Goal: Task Accomplishment & Management: Use online tool/utility

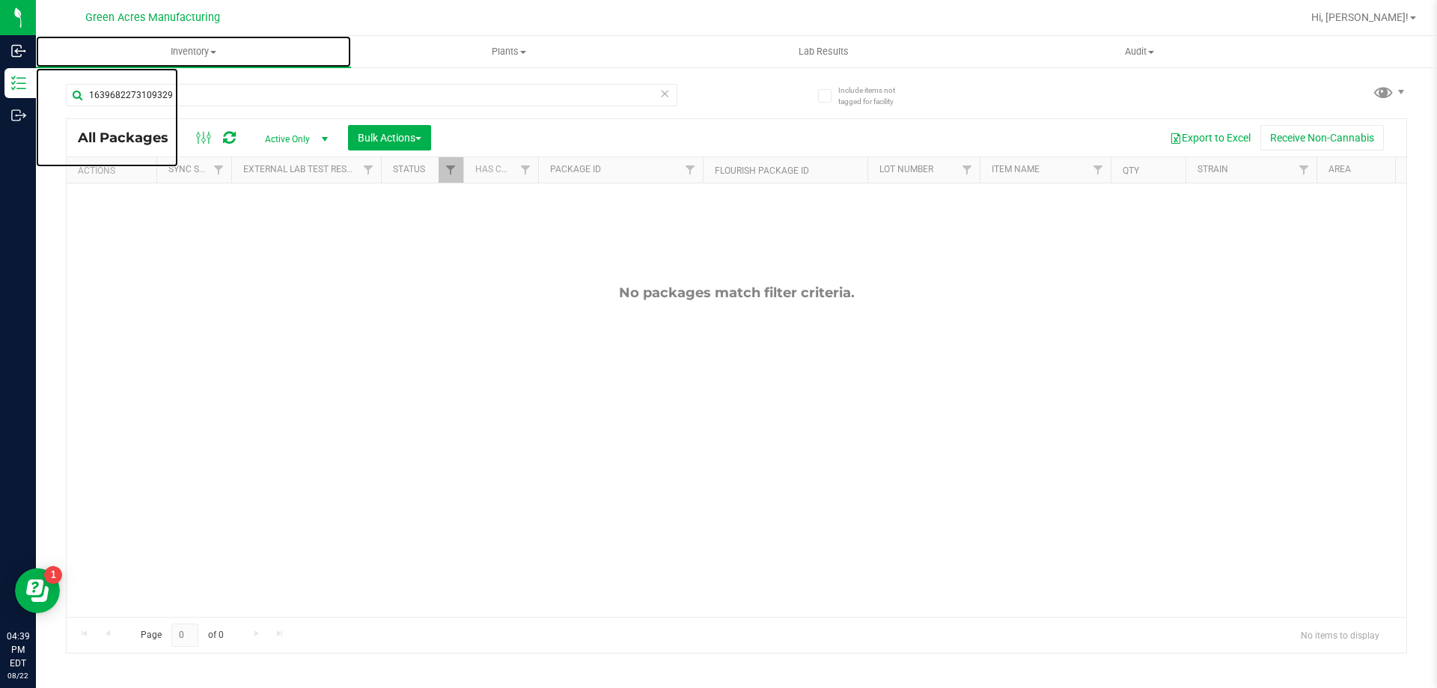
click at [216, 53] on span at bounding box center [213, 52] width 6 height 3
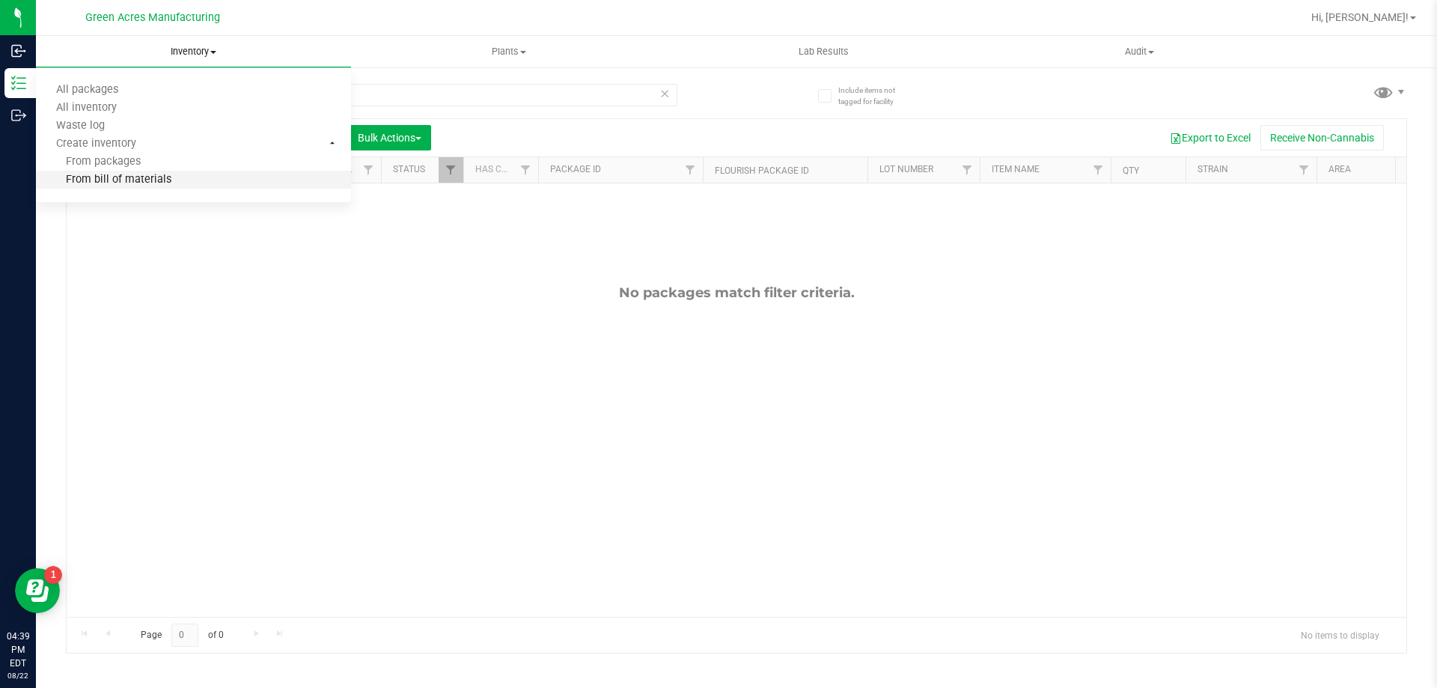
click at [146, 178] on span "From bill of materials" at bounding box center [103, 180] width 135 height 13
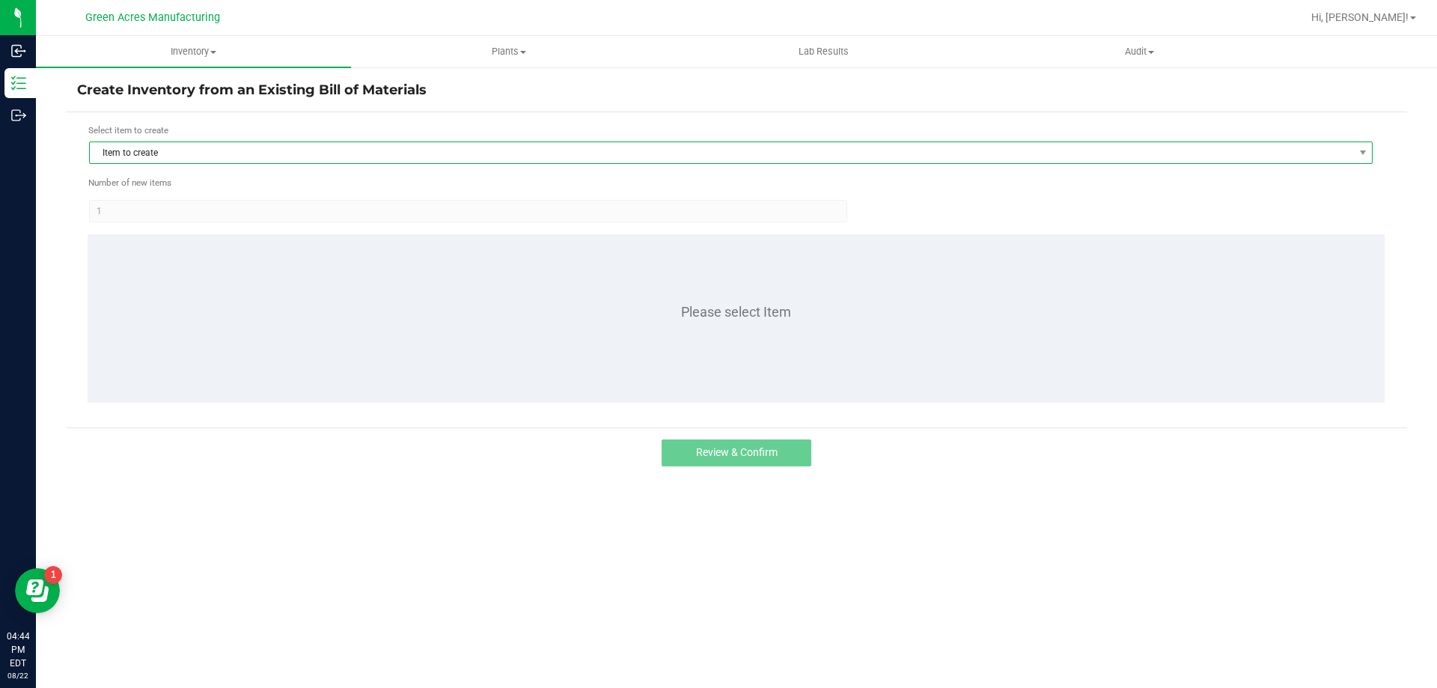
click at [280, 156] on span "Item to create" at bounding box center [721, 152] width 1263 height 21
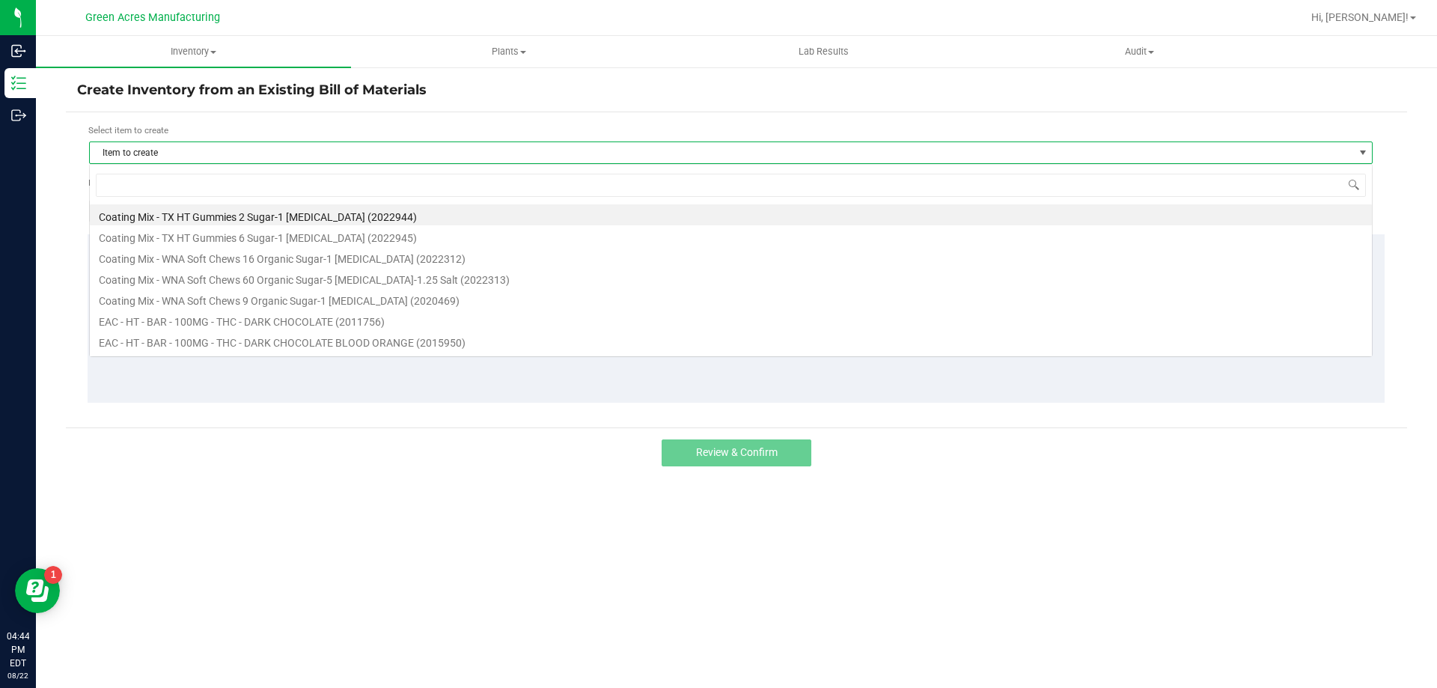
scroll to position [22, 1283]
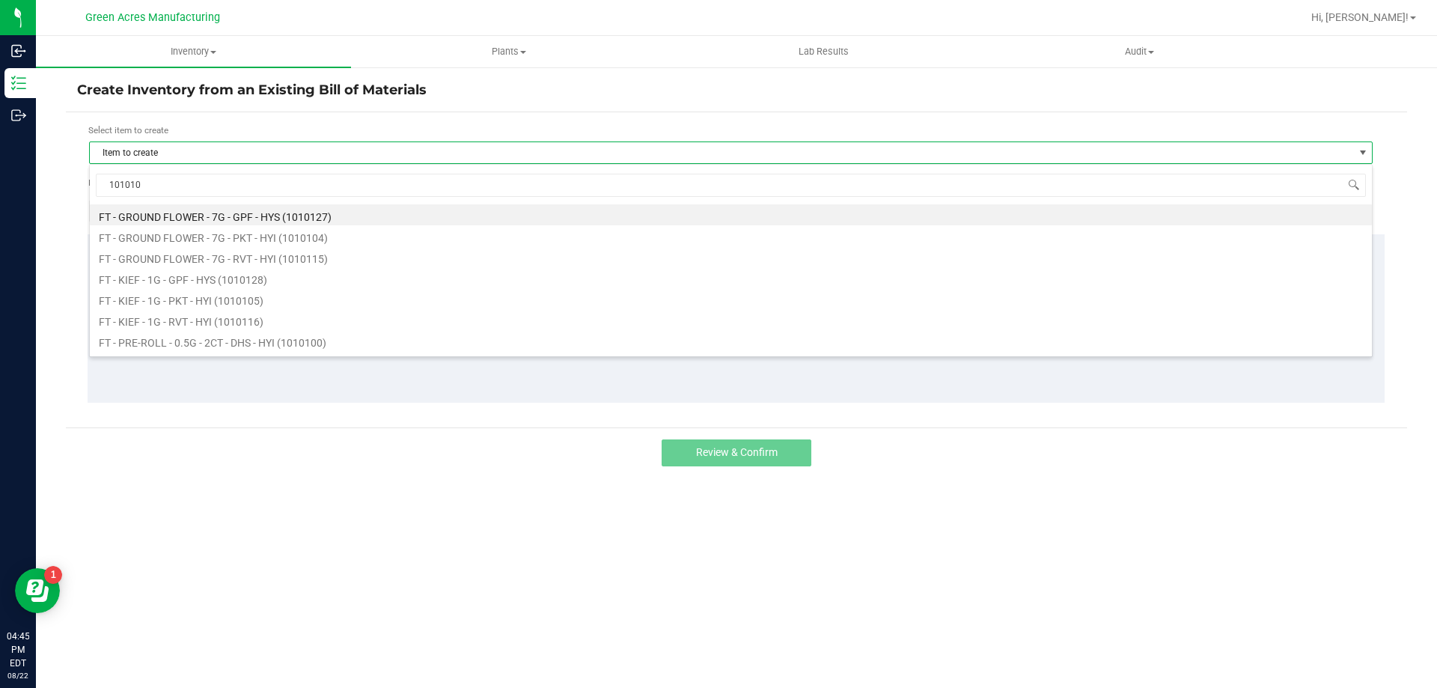
type input "1010107"
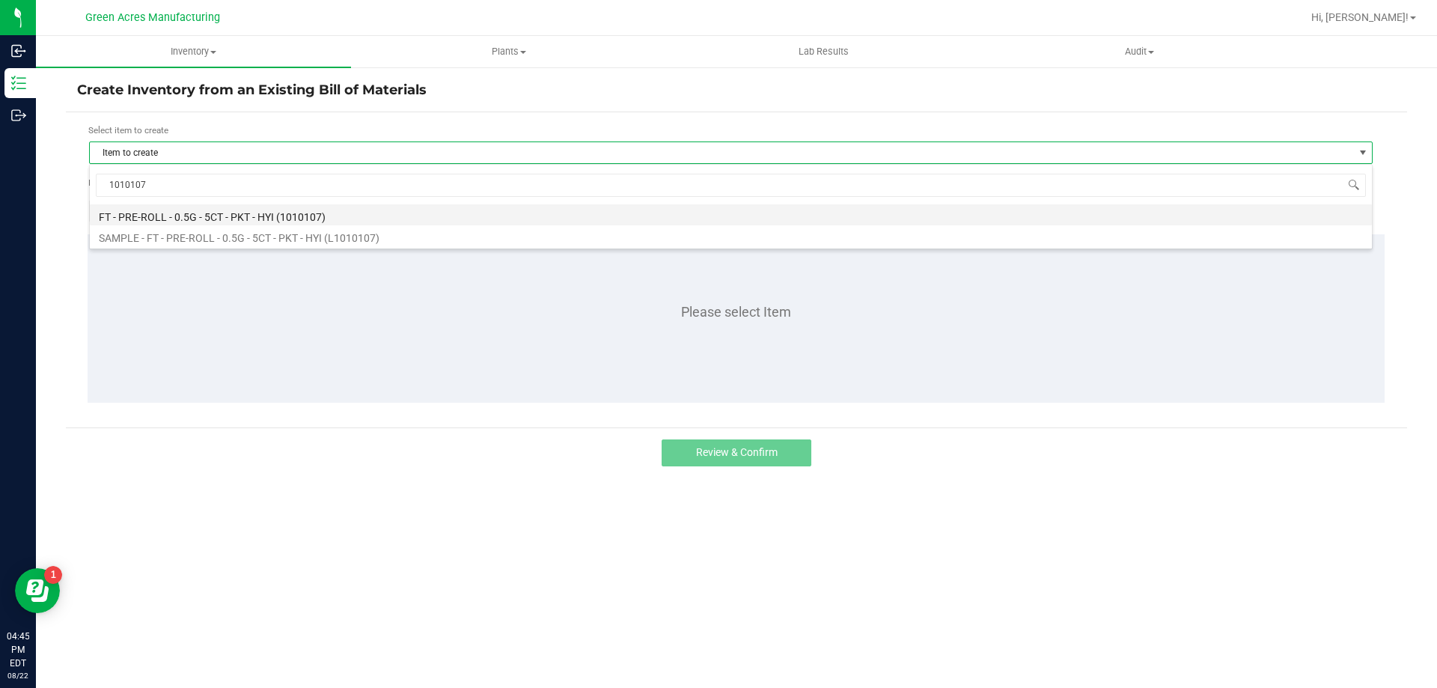
click at [888, 213] on li "FT - PRE-ROLL - 0.5G - 5CT - PKT - HYI (1010107)" at bounding box center [731, 214] width 1282 height 21
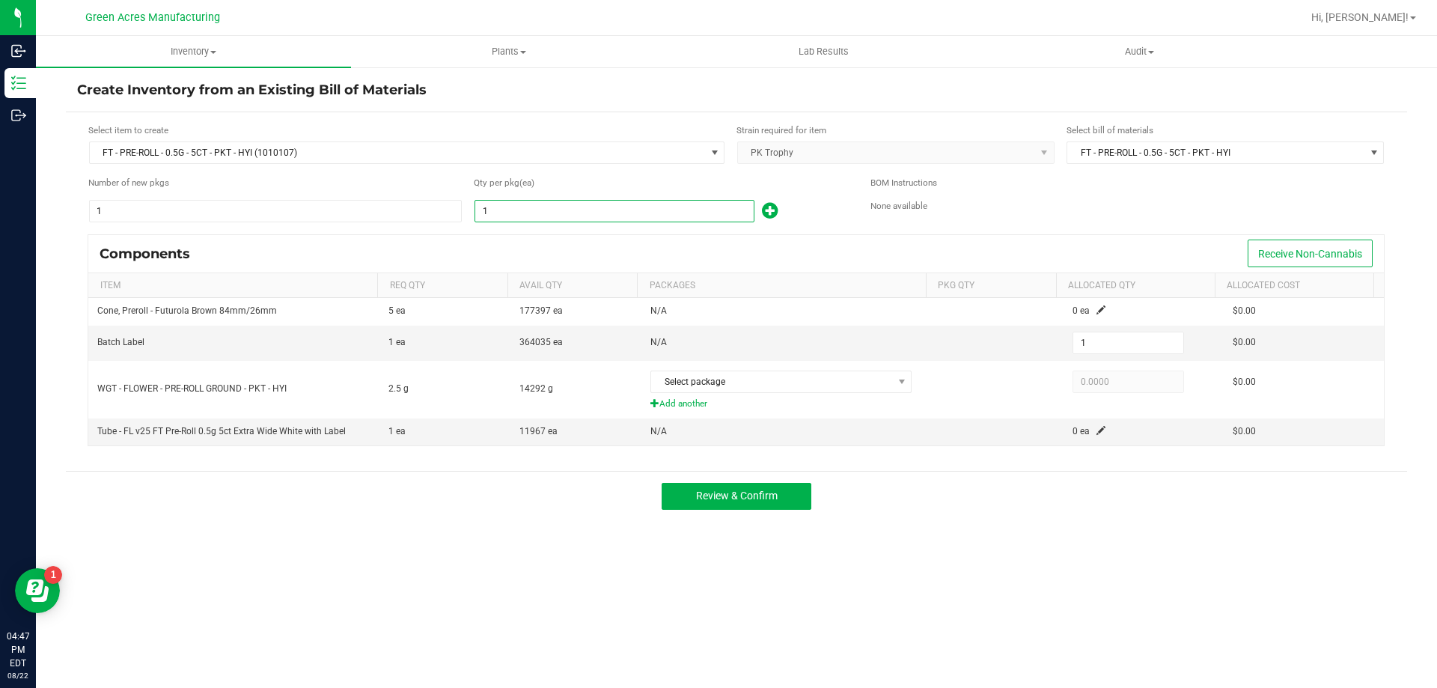
type input "12"
type input "120"
type input "1200"
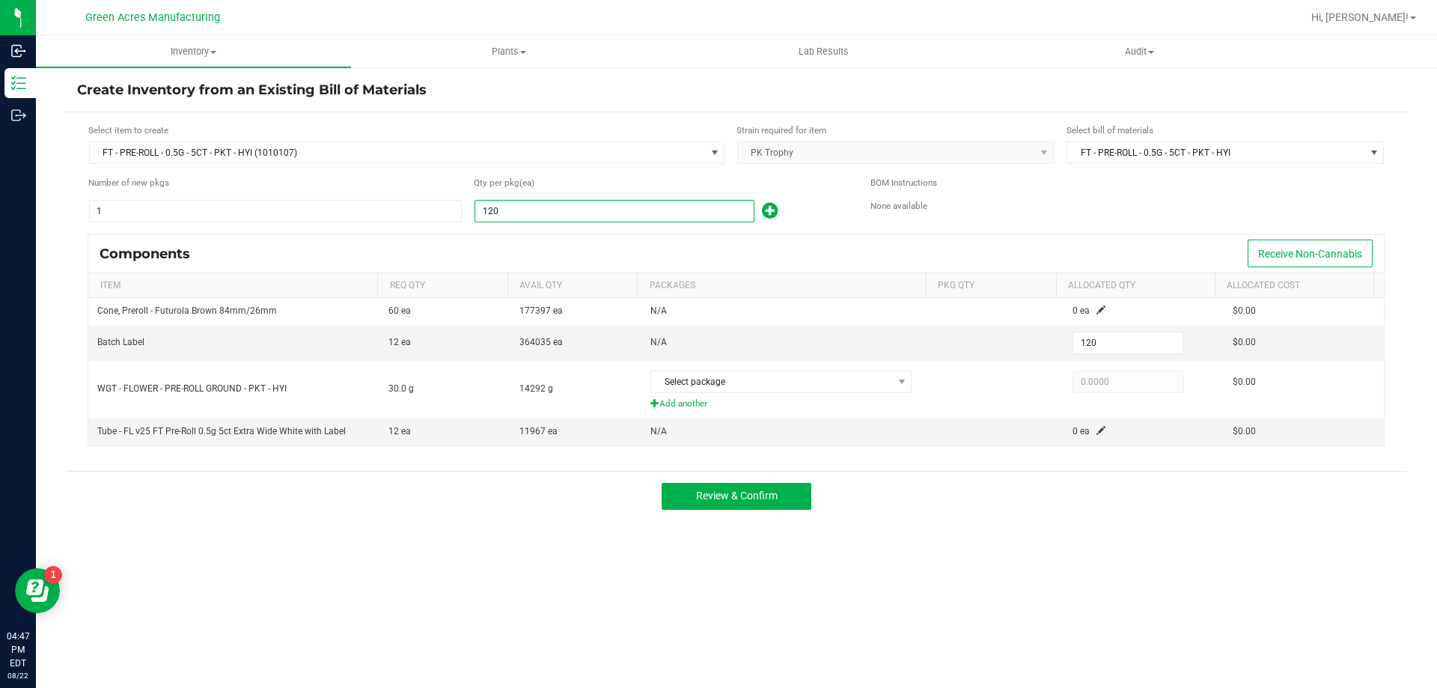
type input "1,200"
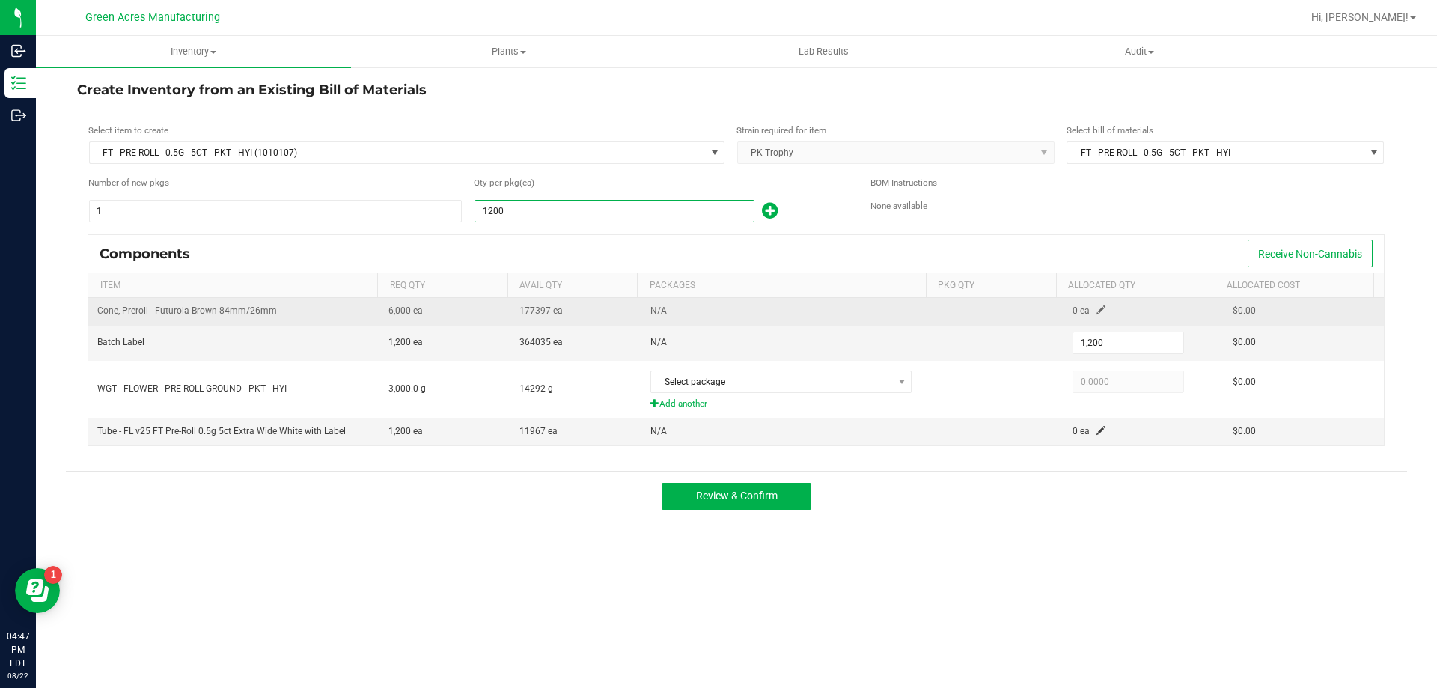
type input "1,200"
click at [1096, 308] on span at bounding box center [1100, 309] width 9 height 9
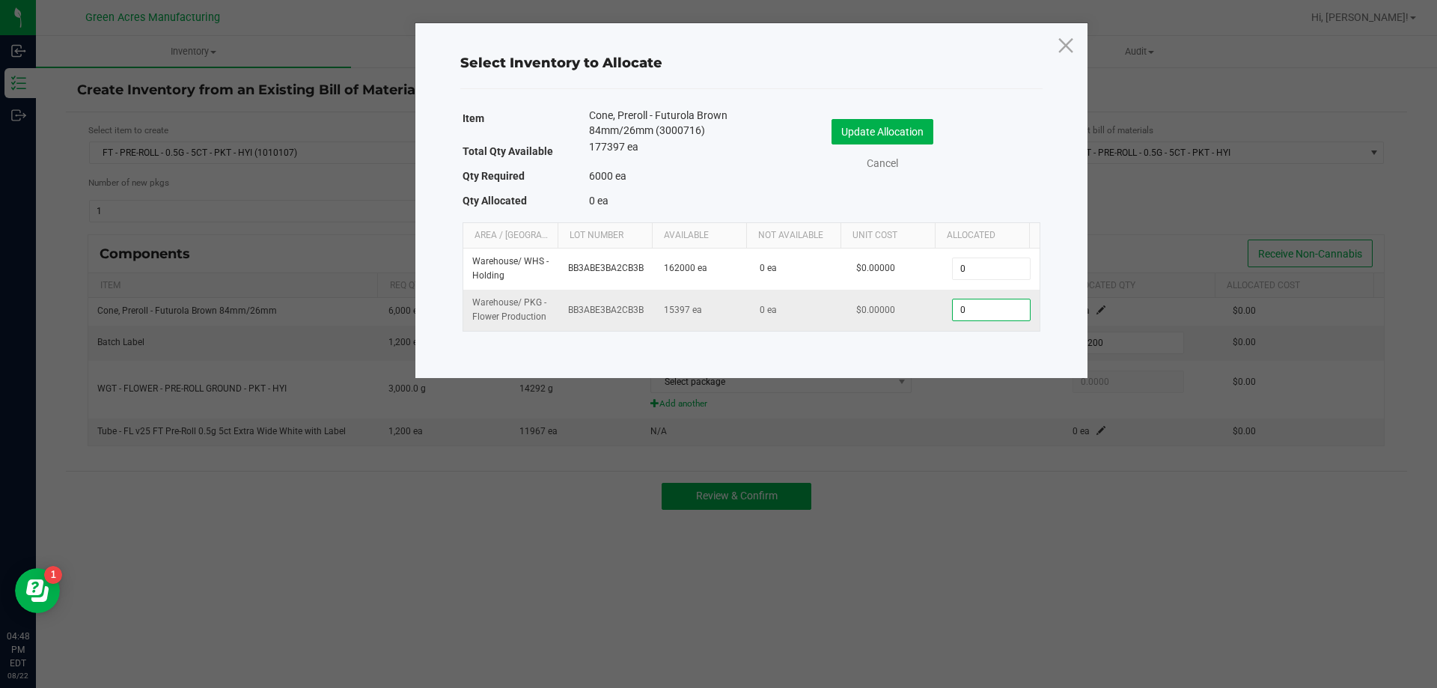
click at [989, 310] on input "0" at bounding box center [991, 309] width 76 height 21
type input "3"
type input "6,000"
click at [923, 129] on button "Update Allocation" at bounding box center [882, 131] width 102 height 25
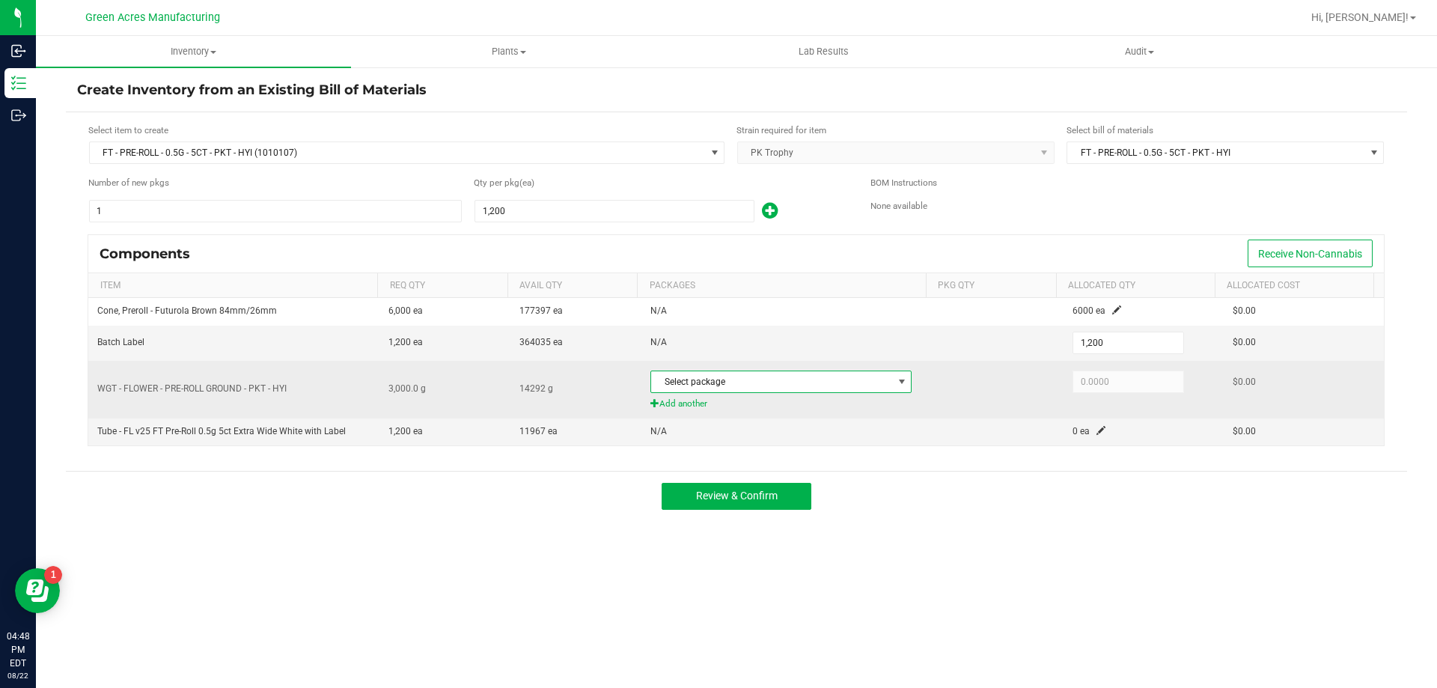
click at [815, 381] on span "Select package" at bounding box center [771, 381] width 241 height 21
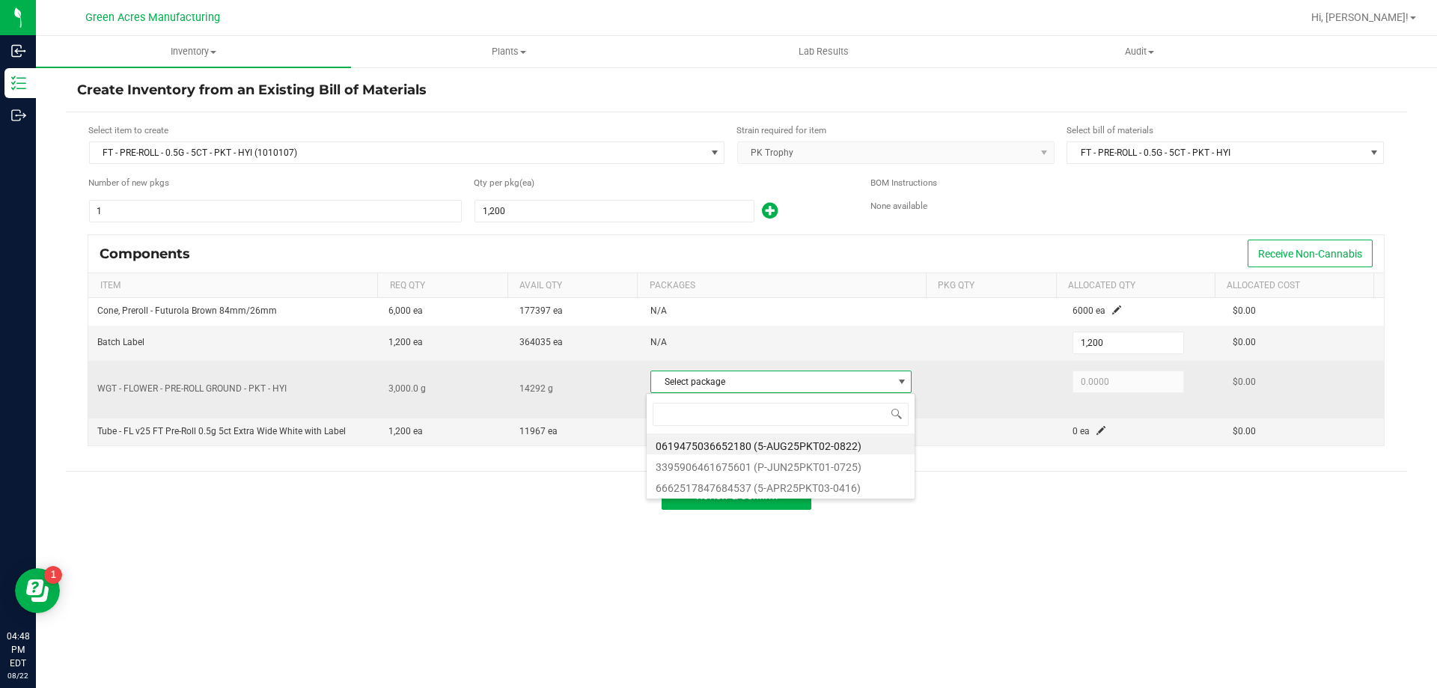
scroll to position [22, 258]
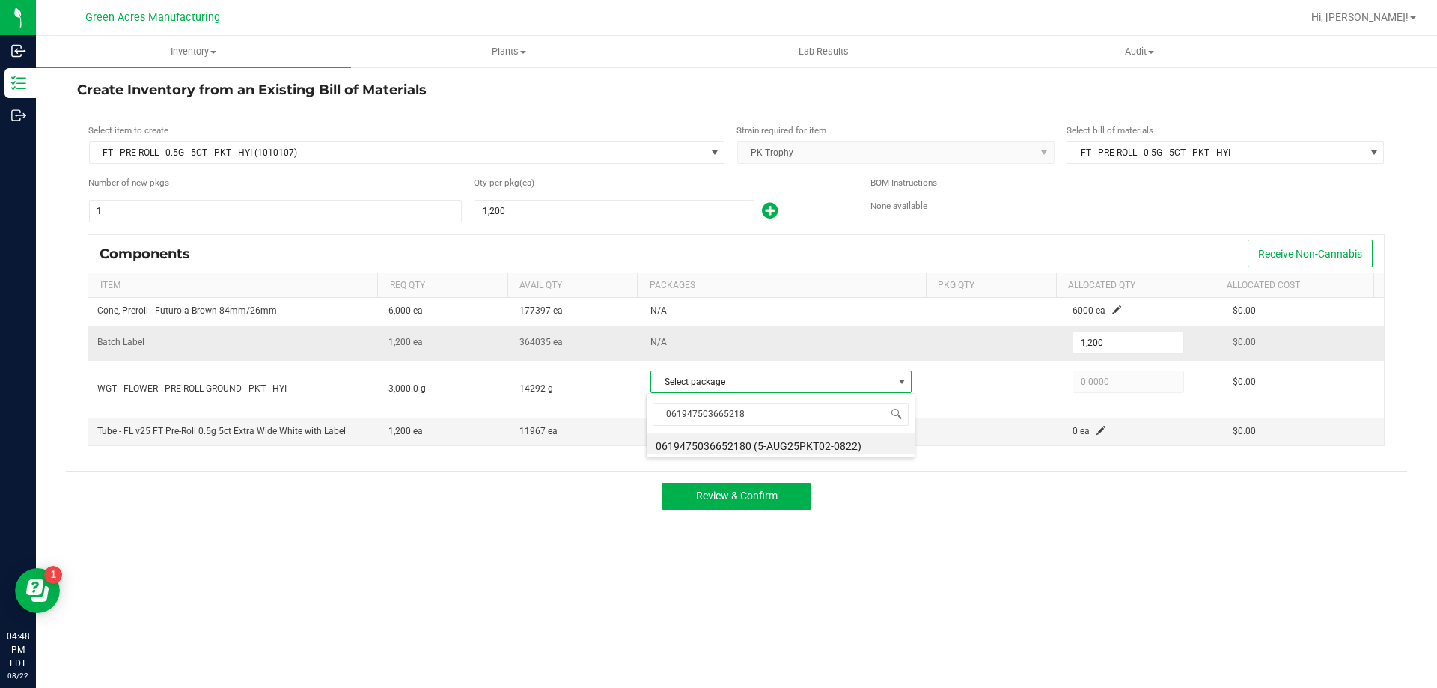
type input "0619475036652180"
click at [776, 439] on li "0619475036652180 (5-AUG25PKT02-0822)" at bounding box center [781, 443] width 268 height 21
type input "3,000.0000"
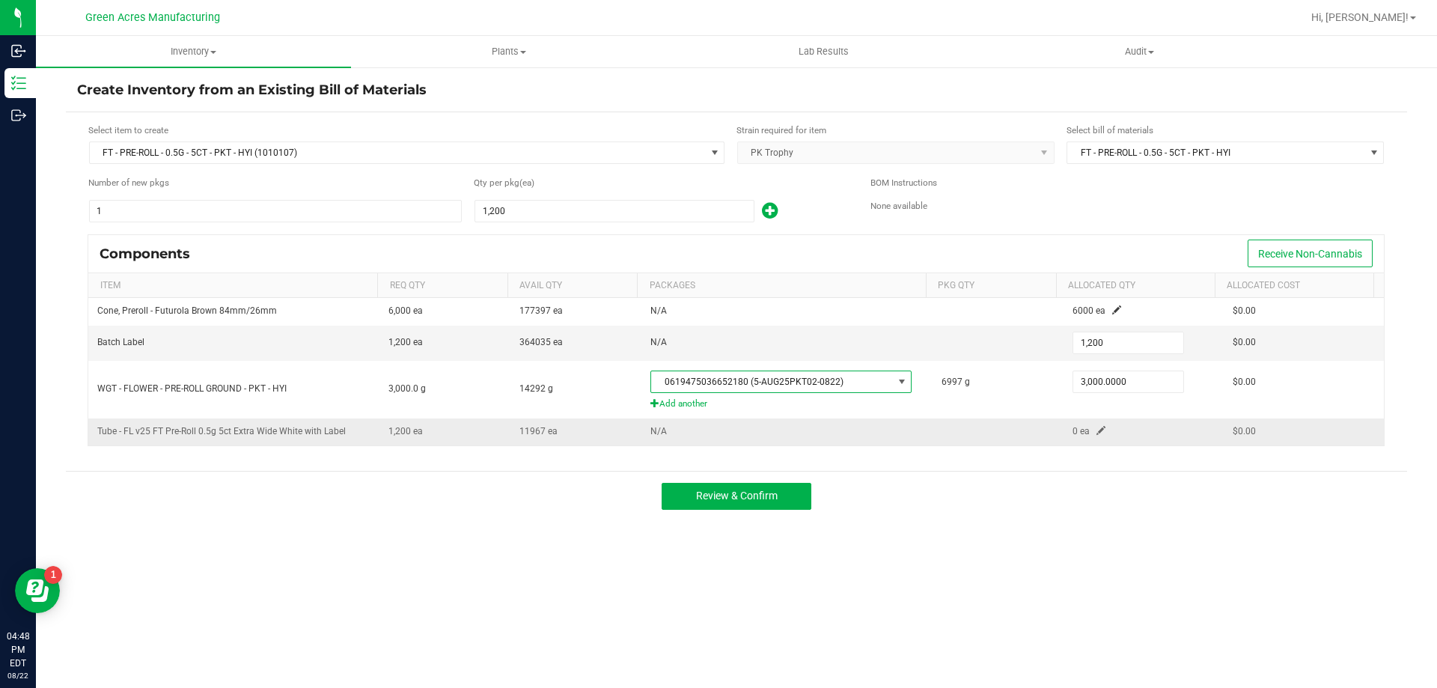
click at [1096, 431] on span at bounding box center [1100, 430] width 9 height 9
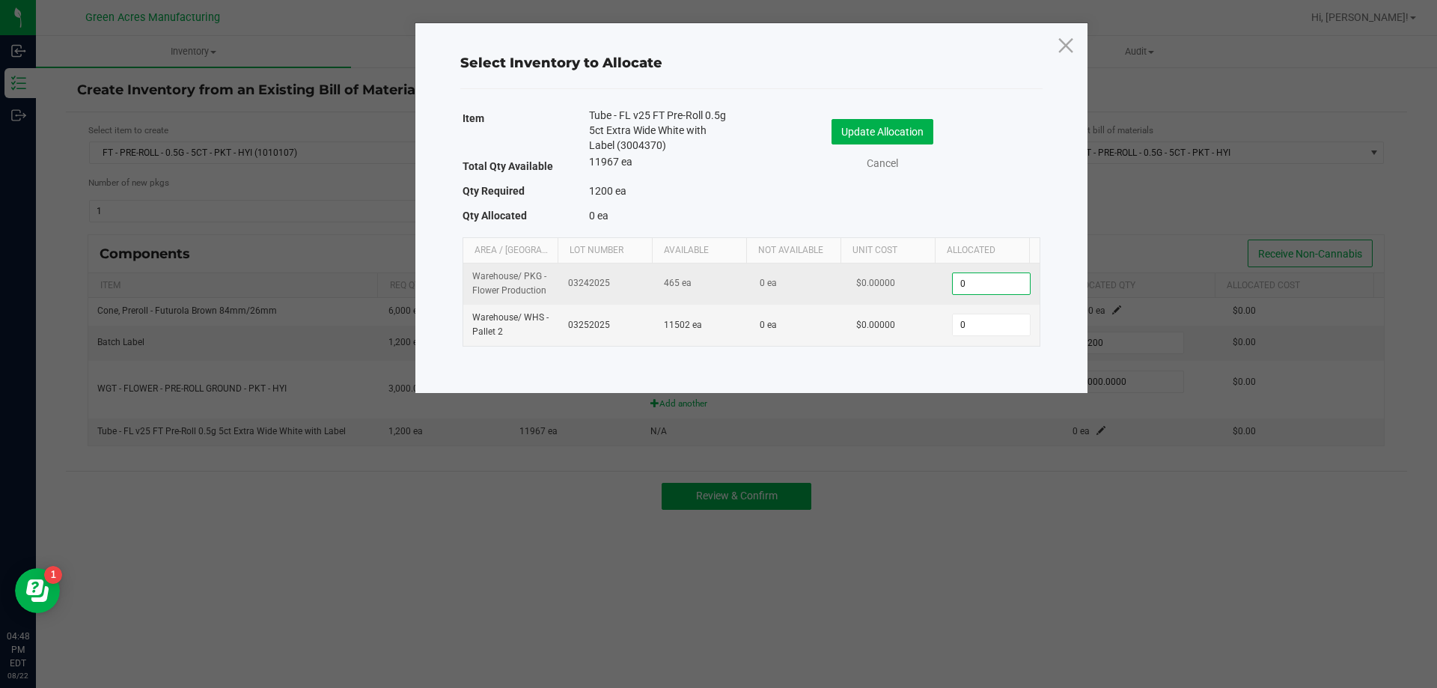
click at [991, 293] on input "0" at bounding box center [991, 283] width 76 height 21
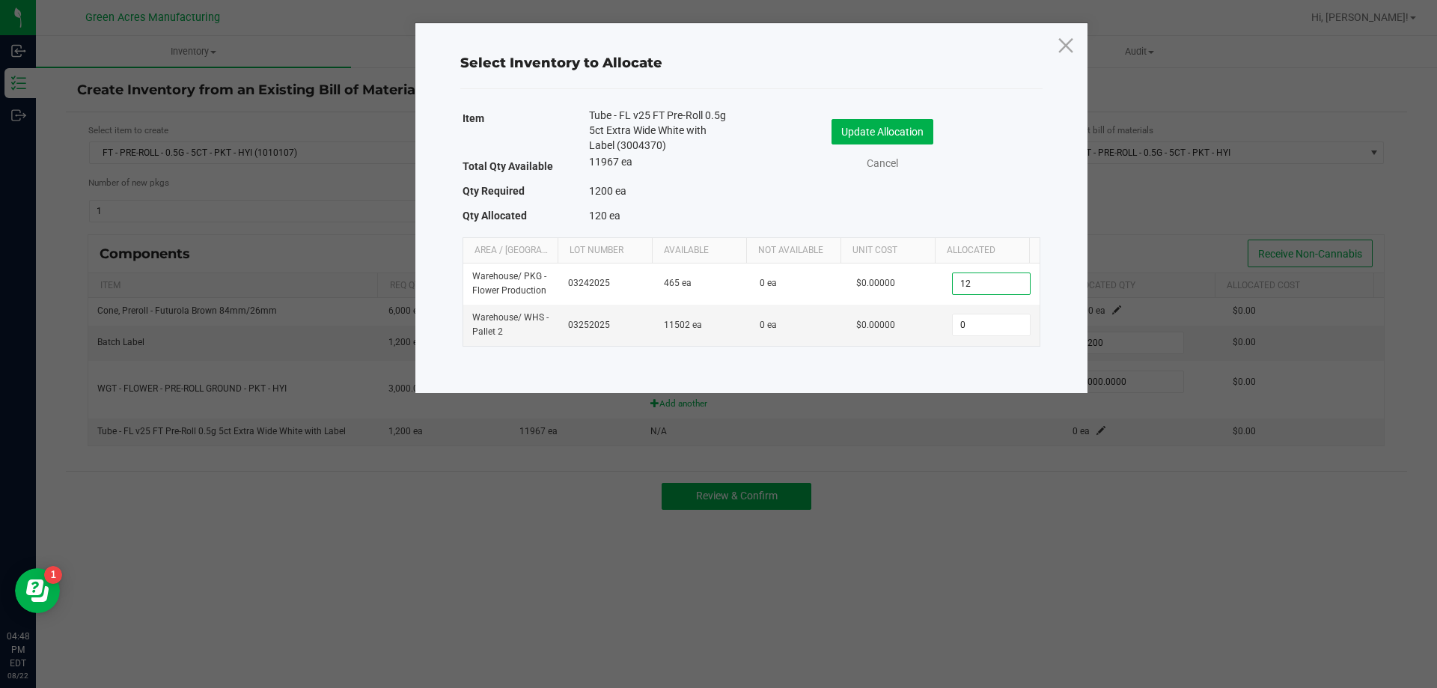
type input "1"
type input "465"
click at [967, 331] on input "0" at bounding box center [991, 324] width 76 height 21
type input "735"
click at [841, 120] on button "Update Allocation" at bounding box center [882, 131] width 102 height 25
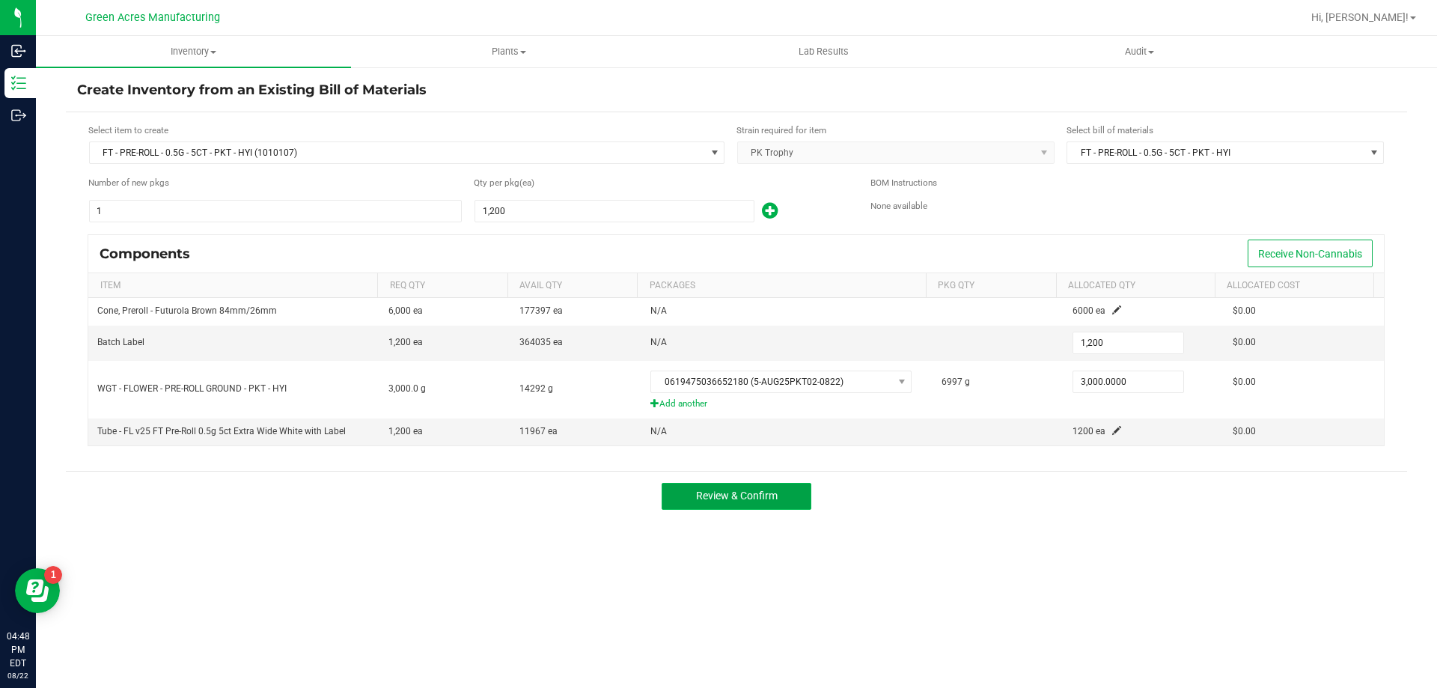
click at [775, 492] on span "Review & Confirm" at bounding box center [737, 495] width 82 height 12
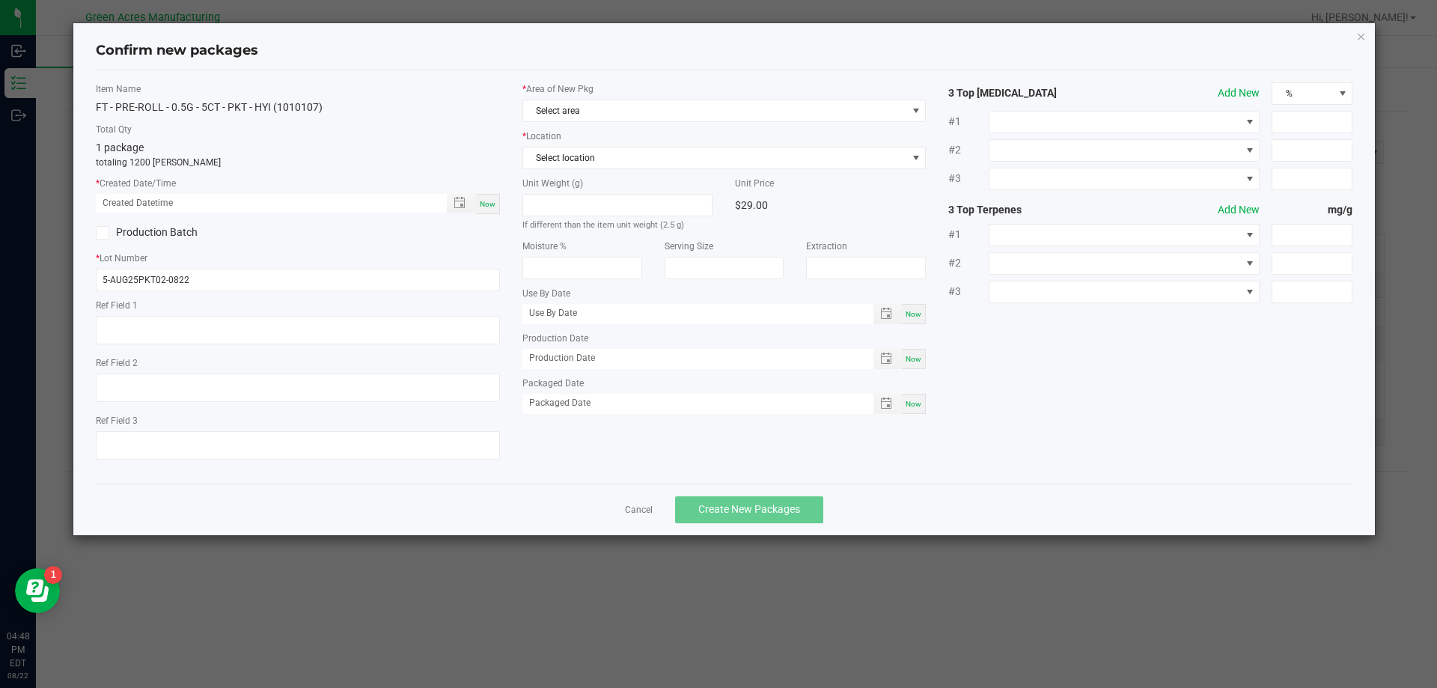
click at [488, 203] on span "Now" at bounding box center [488, 204] width 16 height 8
type input "[DATE] 04:48 PM"
click at [586, 100] on span "Select area" at bounding box center [715, 110] width 384 height 21
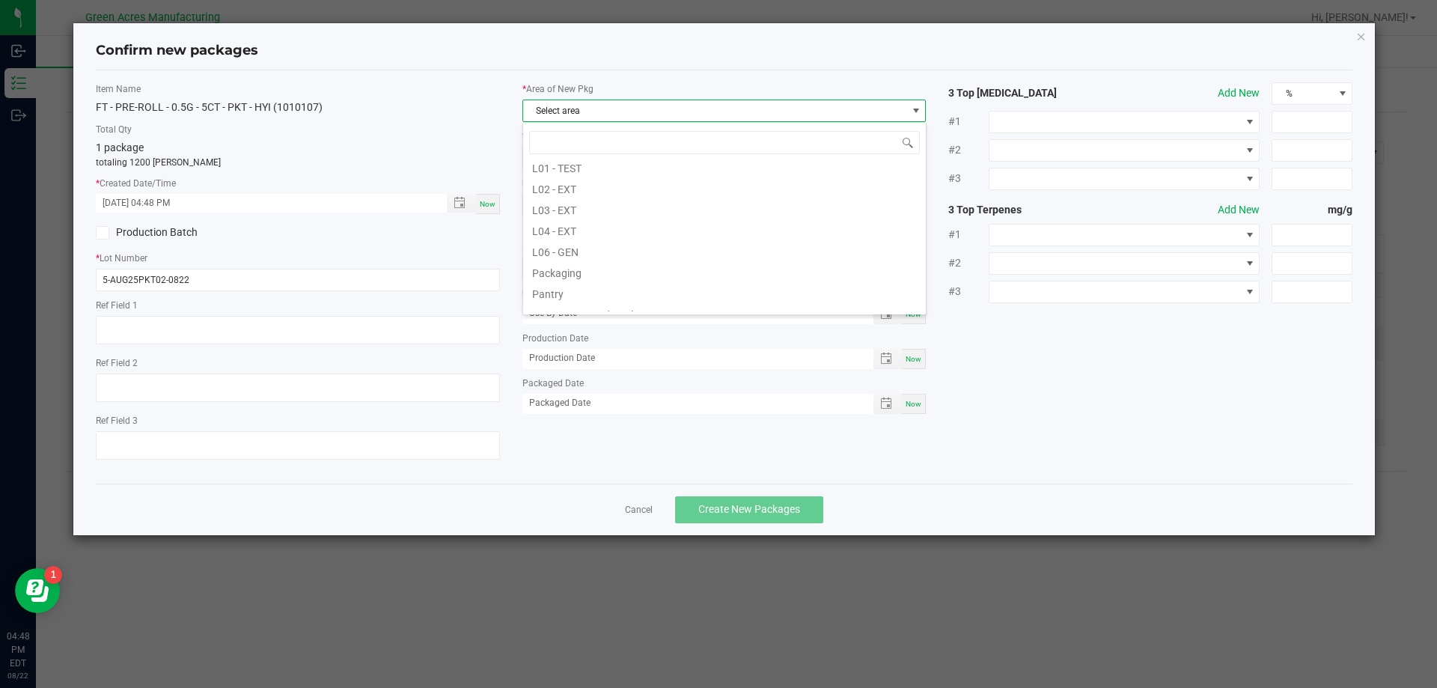
scroll to position [374, 0]
click at [608, 247] on li "Pantry / Secured Vault" at bounding box center [724, 237] width 403 height 21
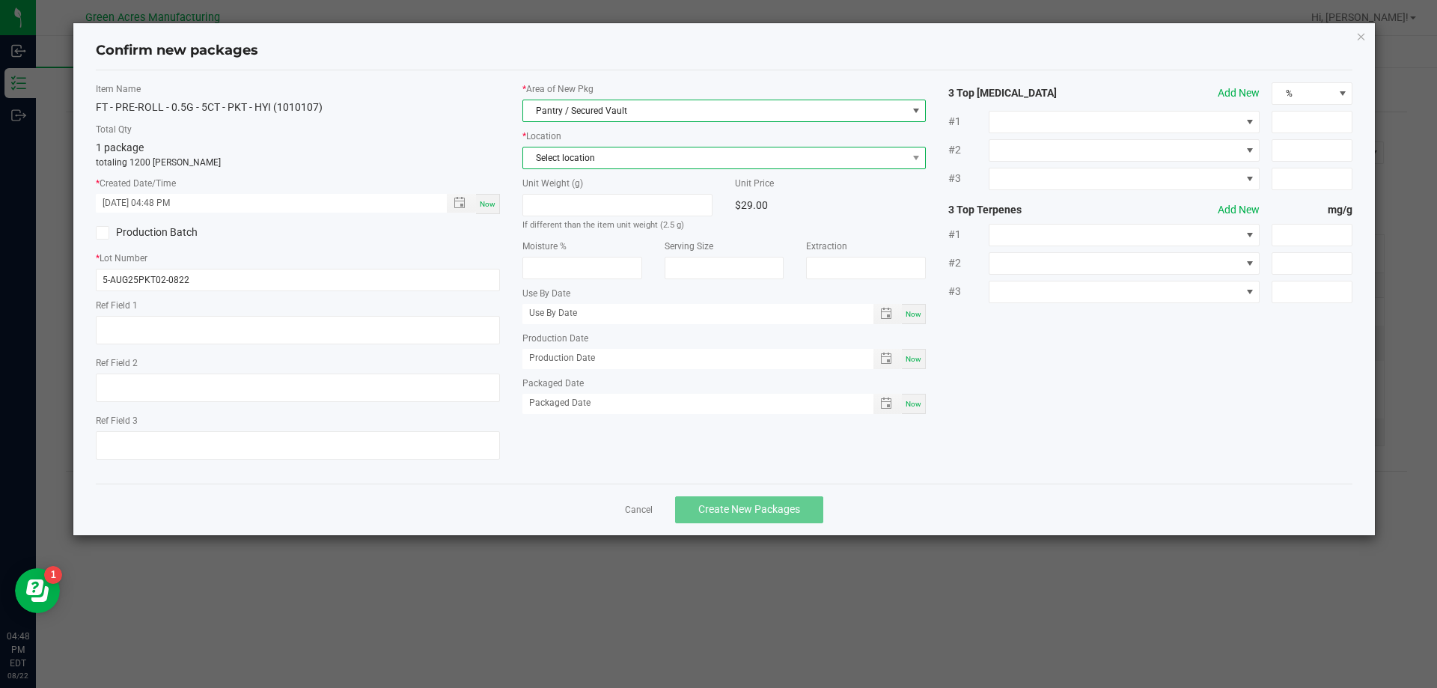
click at [569, 155] on span "Select location" at bounding box center [715, 157] width 384 height 21
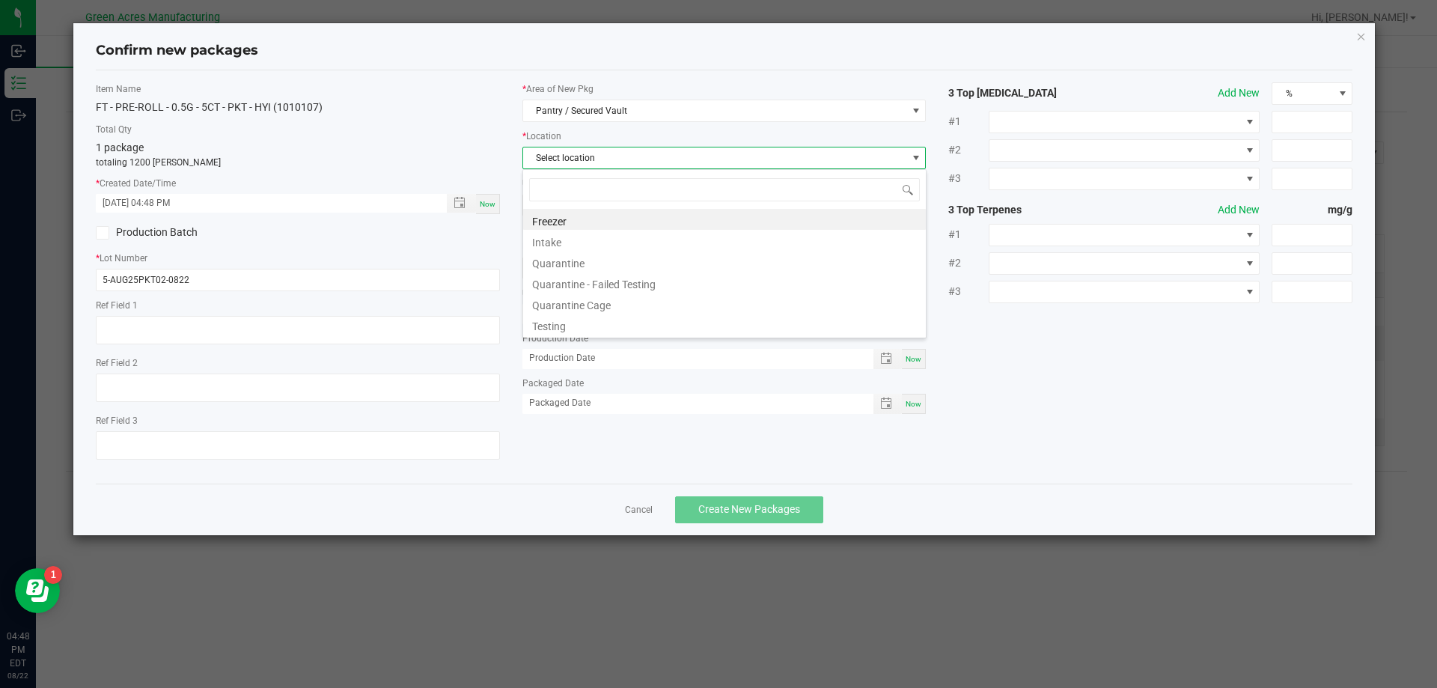
scroll to position [22, 404]
click at [584, 236] on li "Intake" at bounding box center [724, 240] width 403 height 21
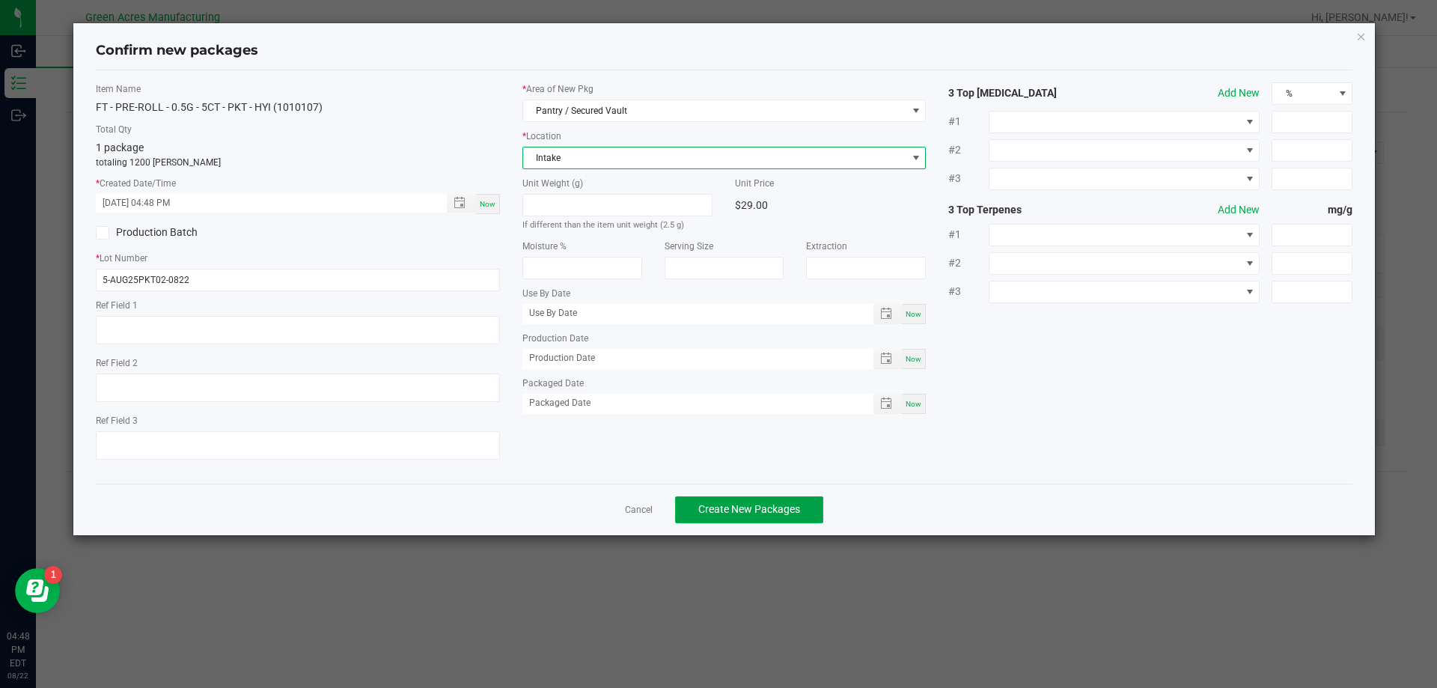
click at [797, 516] on button "Create New Packages" at bounding box center [749, 509] width 148 height 27
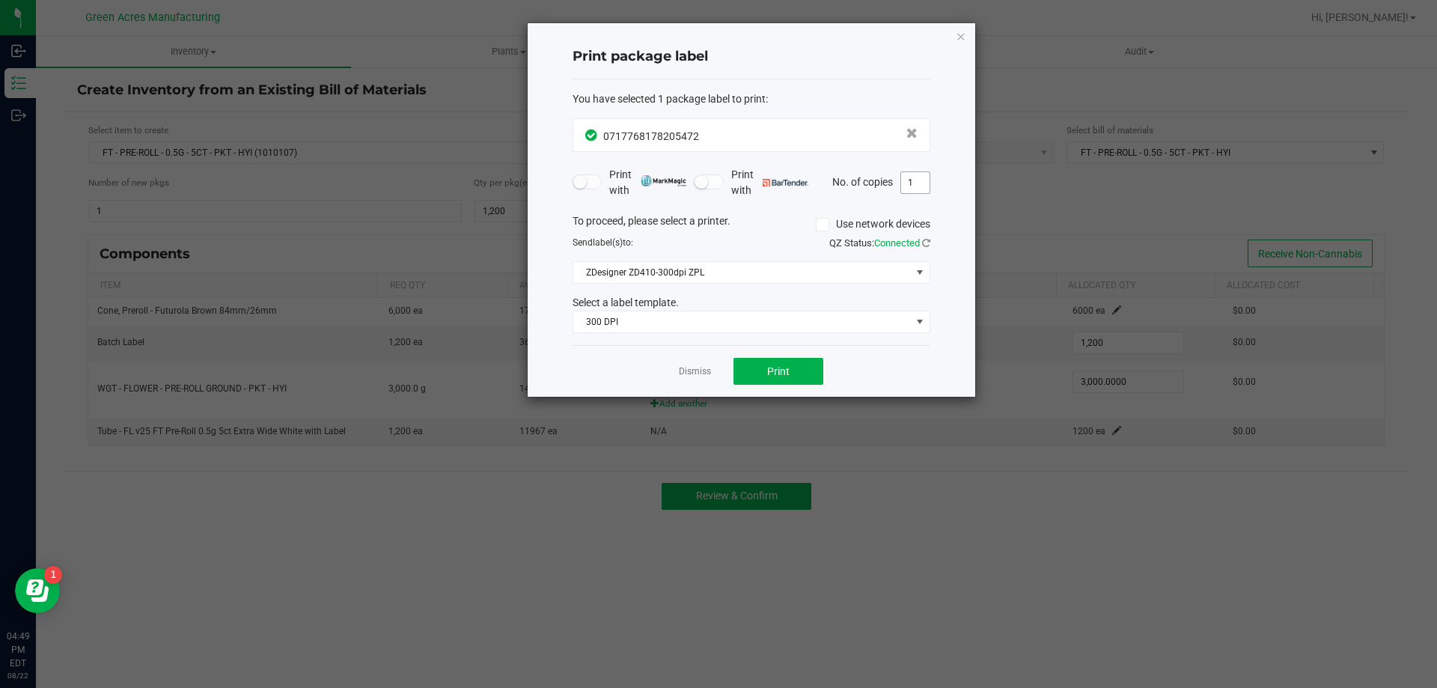
click at [914, 180] on input "1" at bounding box center [915, 182] width 28 height 21
type input "3"
click at [758, 359] on button "Print" at bounding box center [778, 371] width 90 height 27
click at [958, 40] on icon "button" at bounding box center [961, 36] width 10 height 18
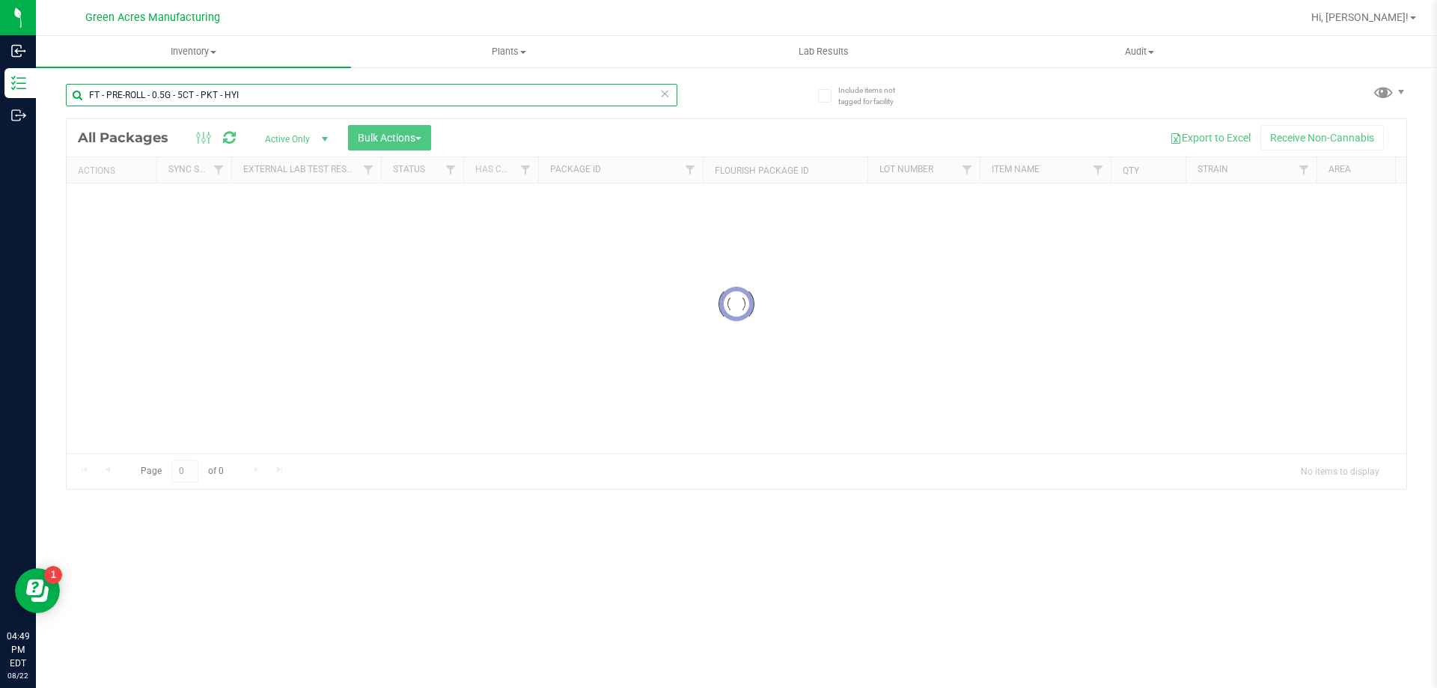
click at [226, 98] on input "FT - PRE-ROLL - 0.5G - 5CT - PKT - HYI" at bounding box center [371, 95] width 611 height 22
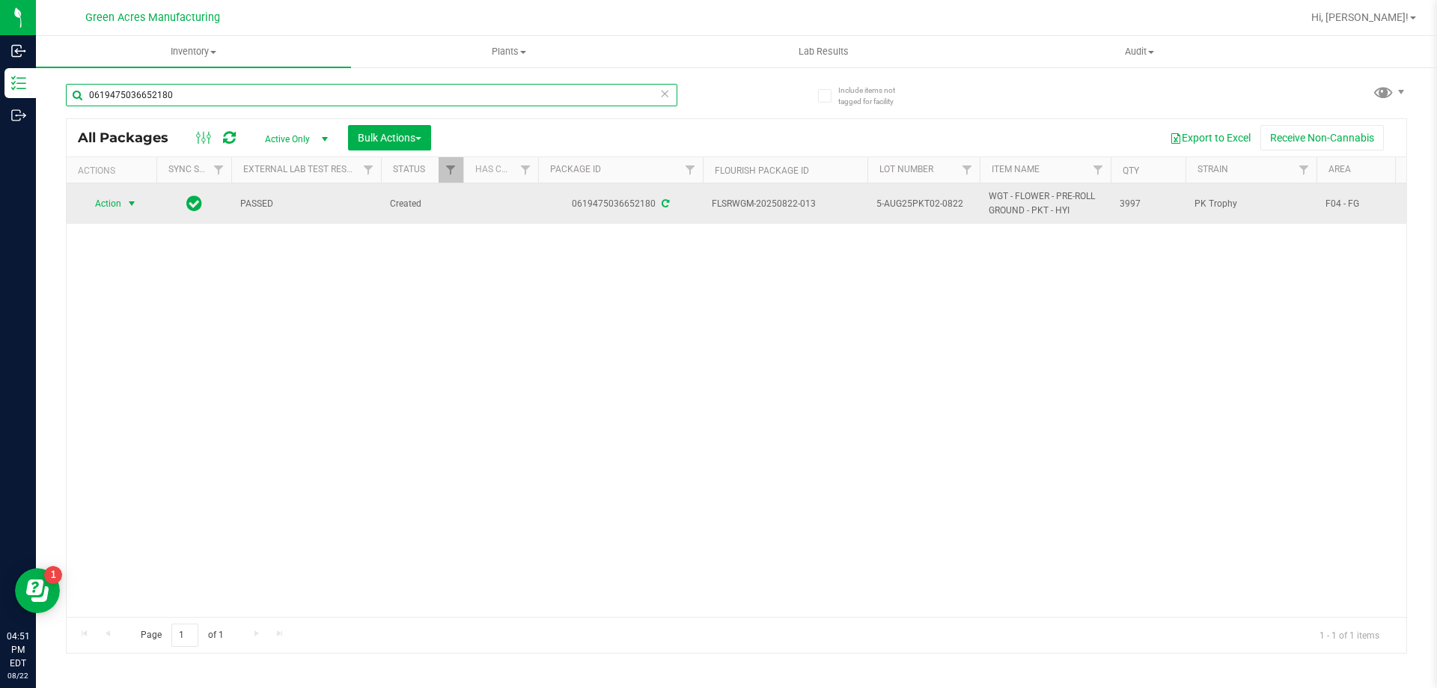
type input "0619475036652180"
click at [138, 208] on span "select" at bounding box center [132, 204] width 12 height 12
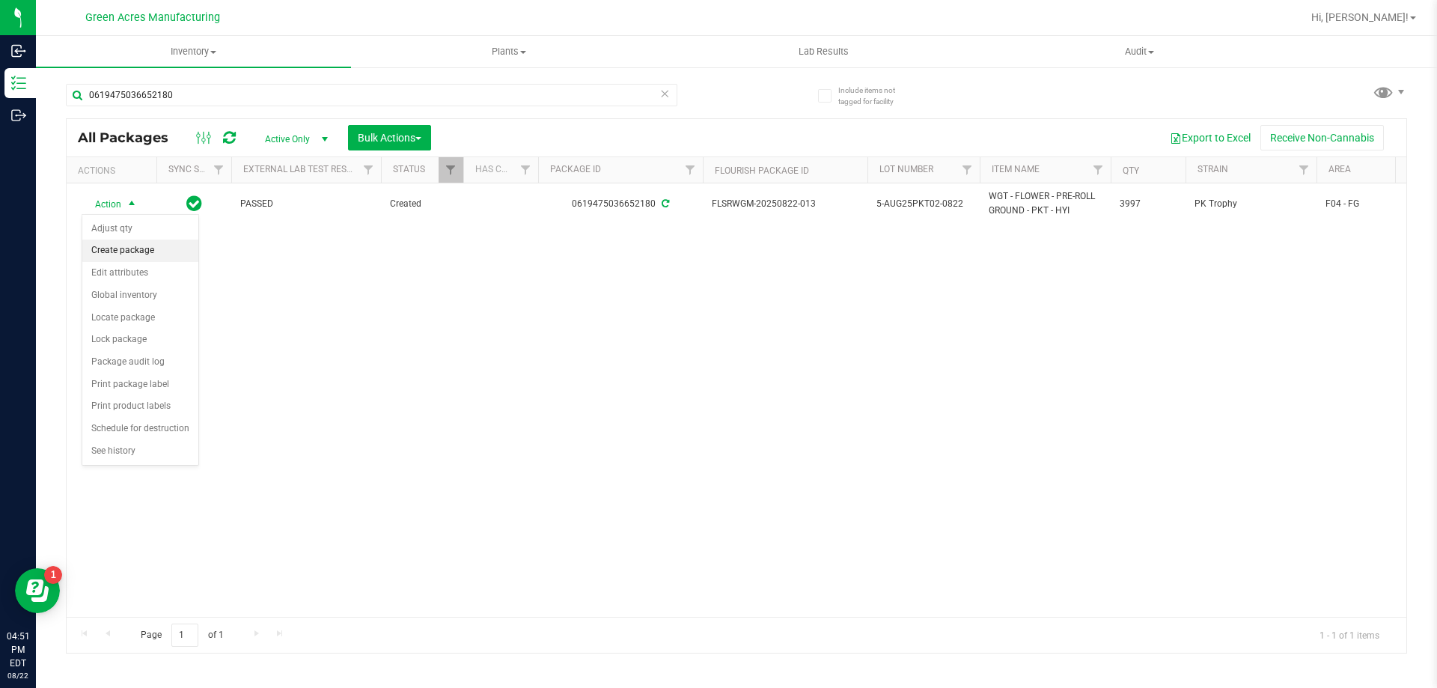
click at [177, 257] on li "Create package" at bounding box center [140, 250] width 116 height 22
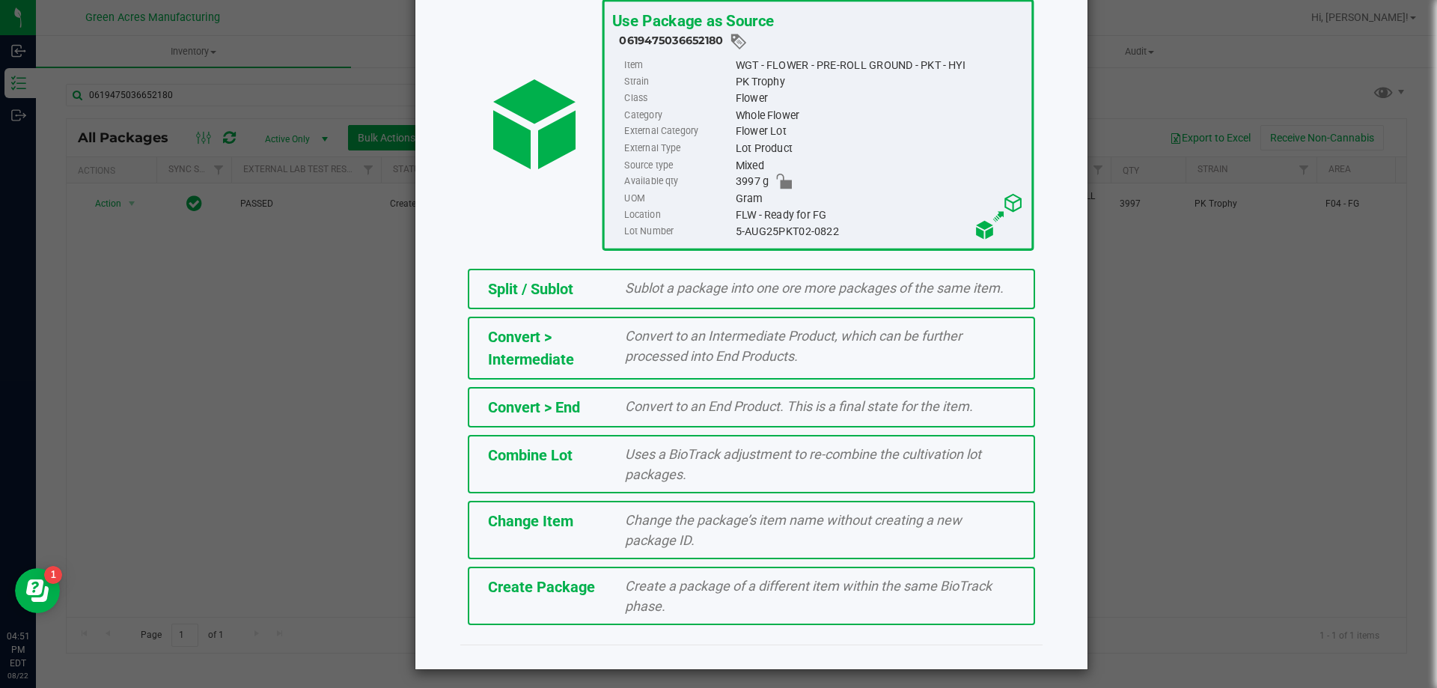
scroll to position [108, 0]
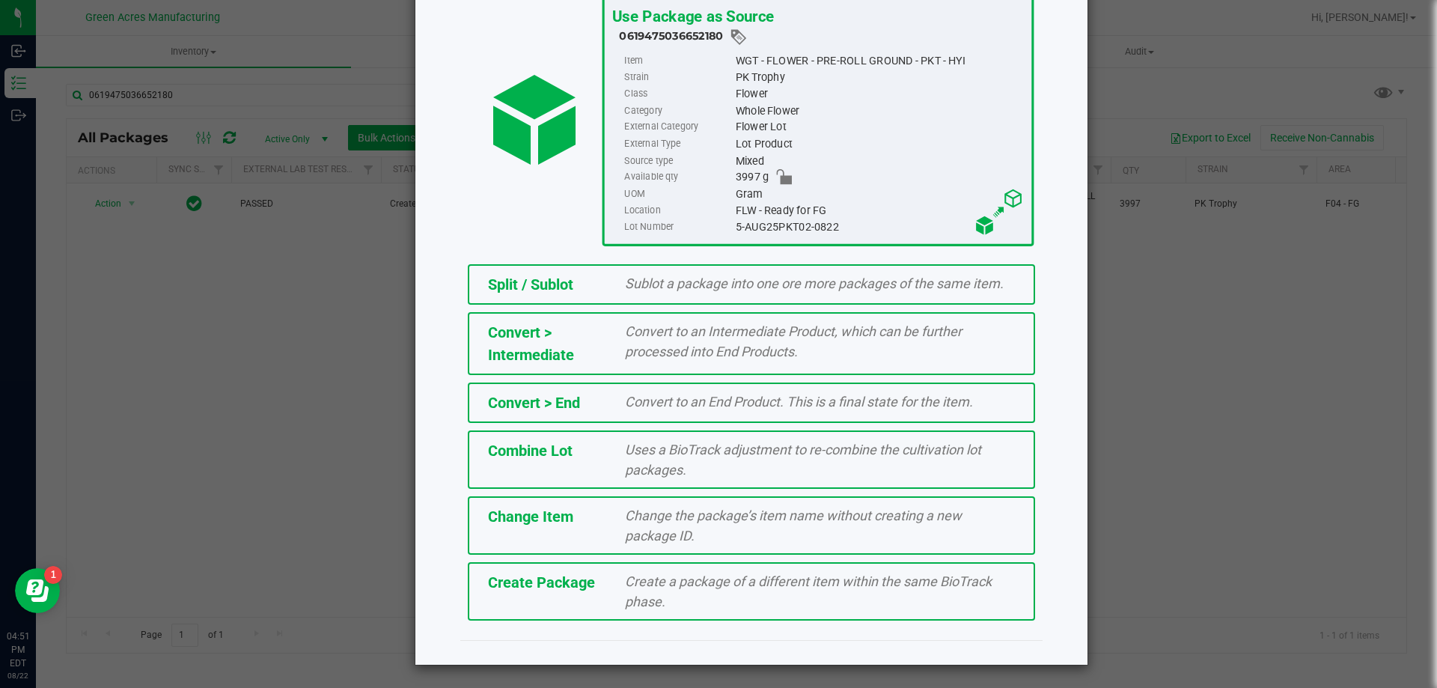
click at [530, 605] on div "Create Package Create a package of a different item within the same BioTrack ph…" at bounding box center [751, 591] width 567 height 58
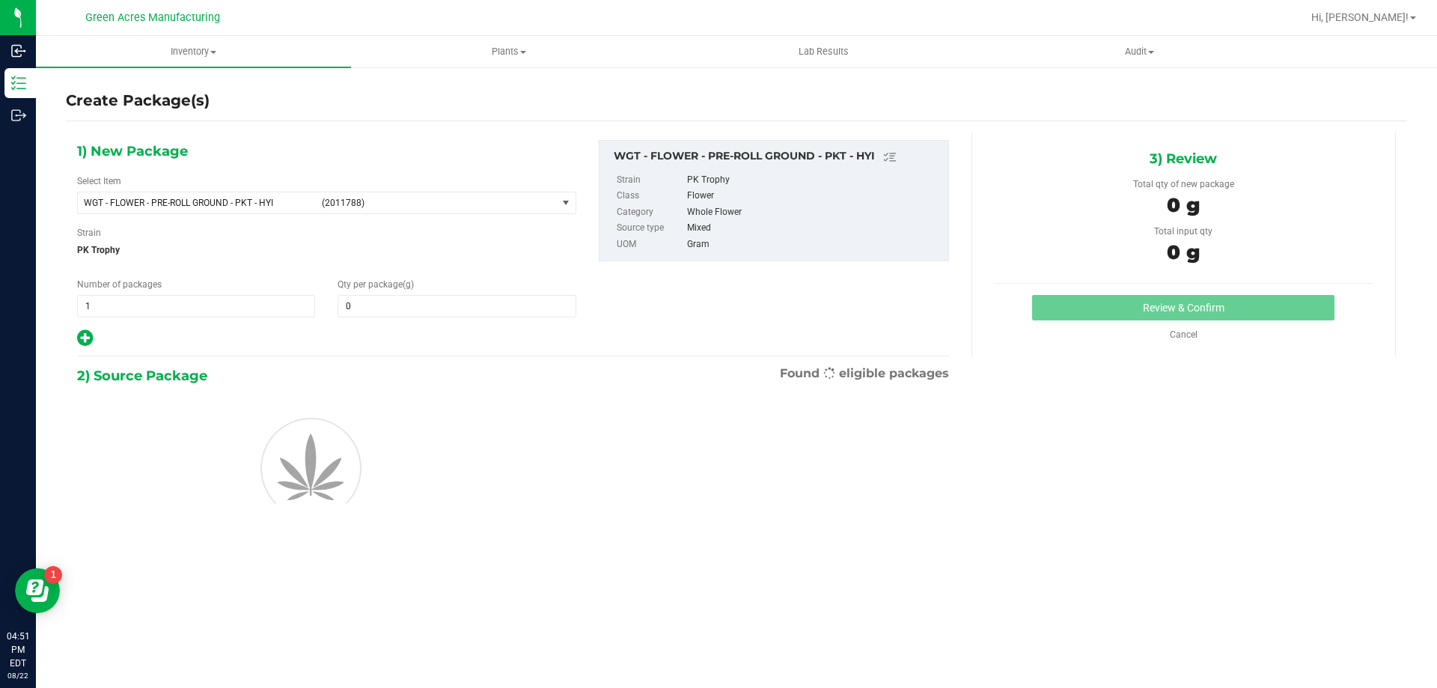
type input "0.0000"
drag, startPoint x: 470, startPoint y: 290, endPoint x: 455, endPoint y: 308, distance: 23.4
click at [464, 308] on div "Qty per package (g) 0.0000 0" at bounding box center [456, 298] width 260 height 40
click at [464, 308] on input "0.0000" at bounding box center [456, 306] width 236 height 21
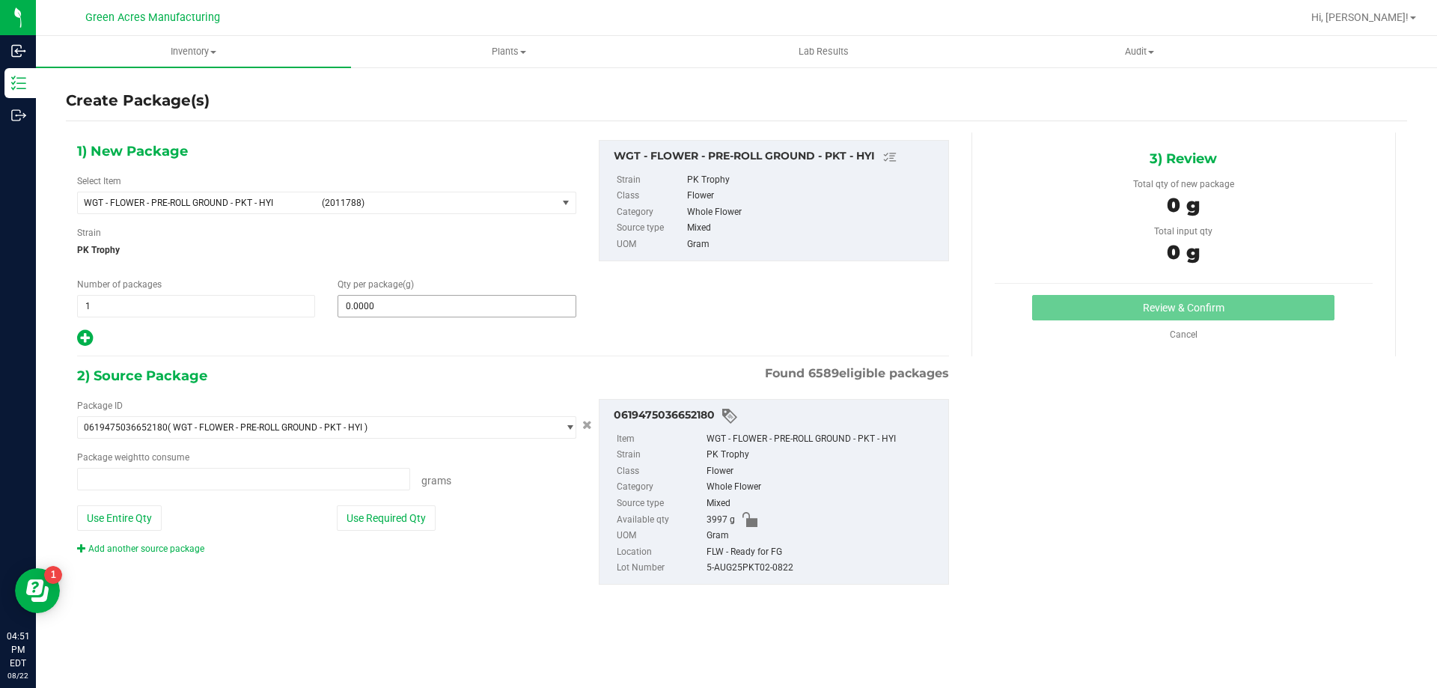
type input "0.0000 g"
click at [417, 309] on input "text" at bounding box center [456, 306] width 236 height 21
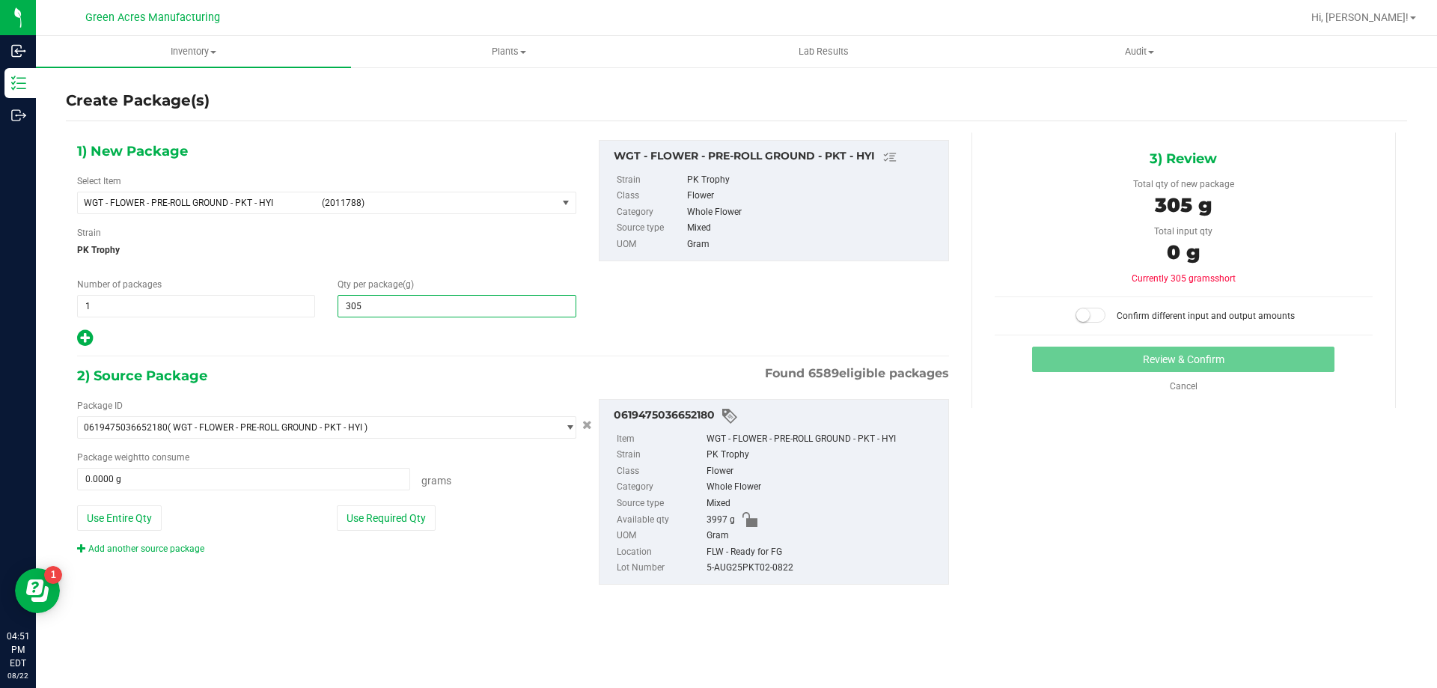
type input "3050"
type input "3,050.0000"
click at [369, 512] on button "Use Required Qty" at bounding box center [386, 517] width 99 height 25
type input "3050.0000 g"
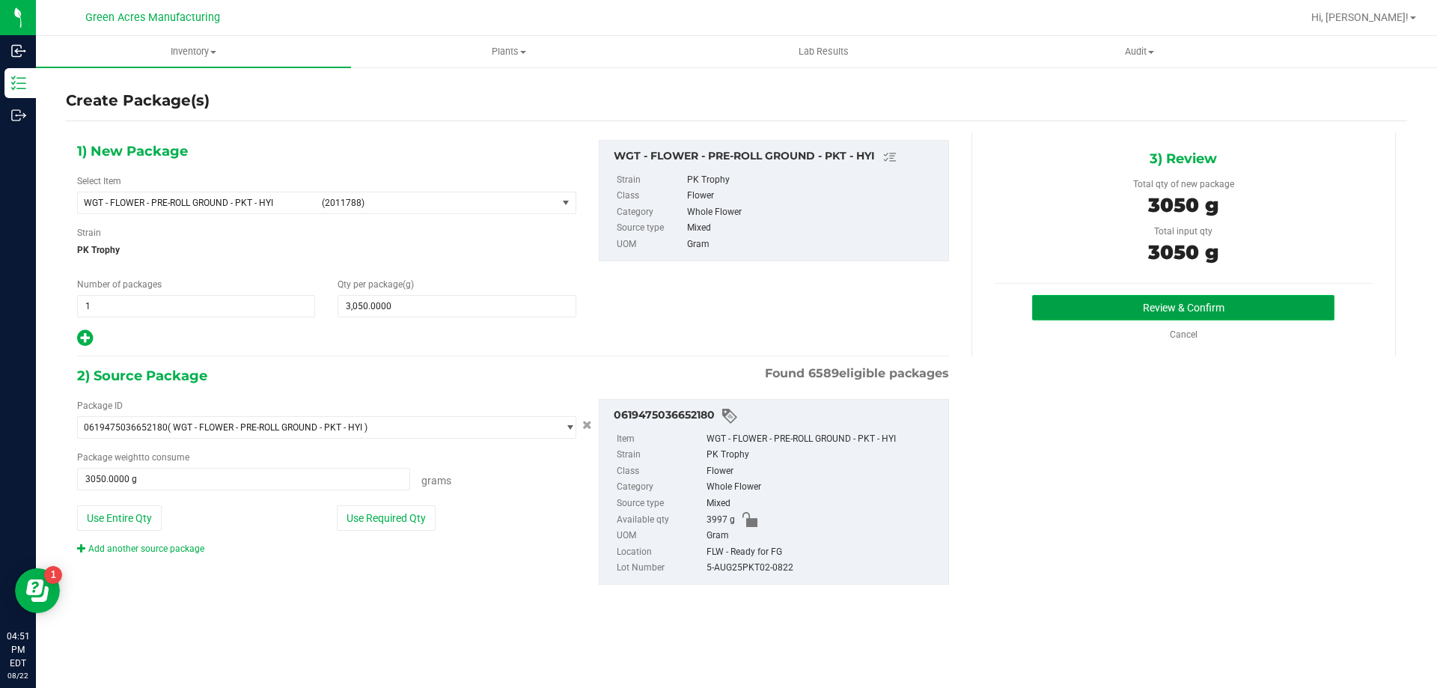
click at [1170, 296] on button "Review & Confirm" at bounding box center [1183, 307] width 302 height 25
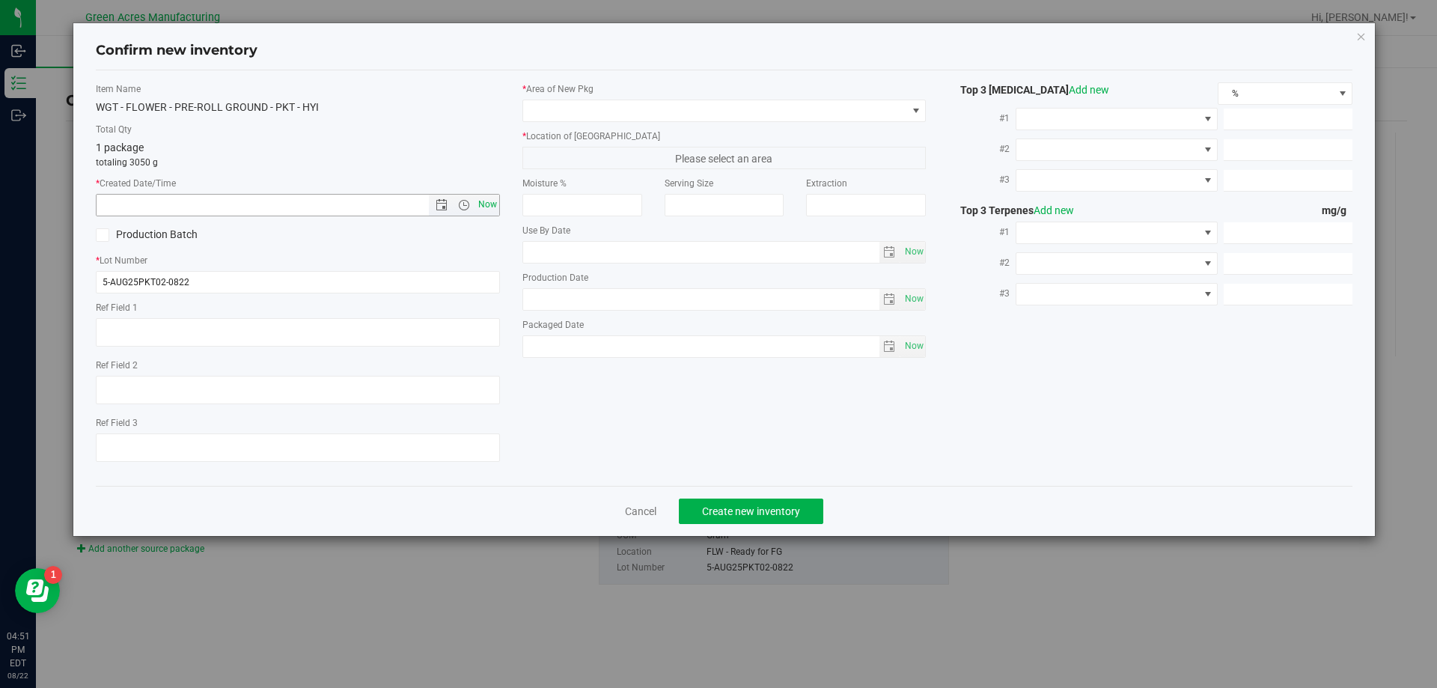
click at [492, 212] on span "Now" at bounding box center [486, 205] width 25 height 22
type input "[DATE] 4:51 PM"
click at [575, 109] on span at bounding box center [715, 110] width 384 height 21
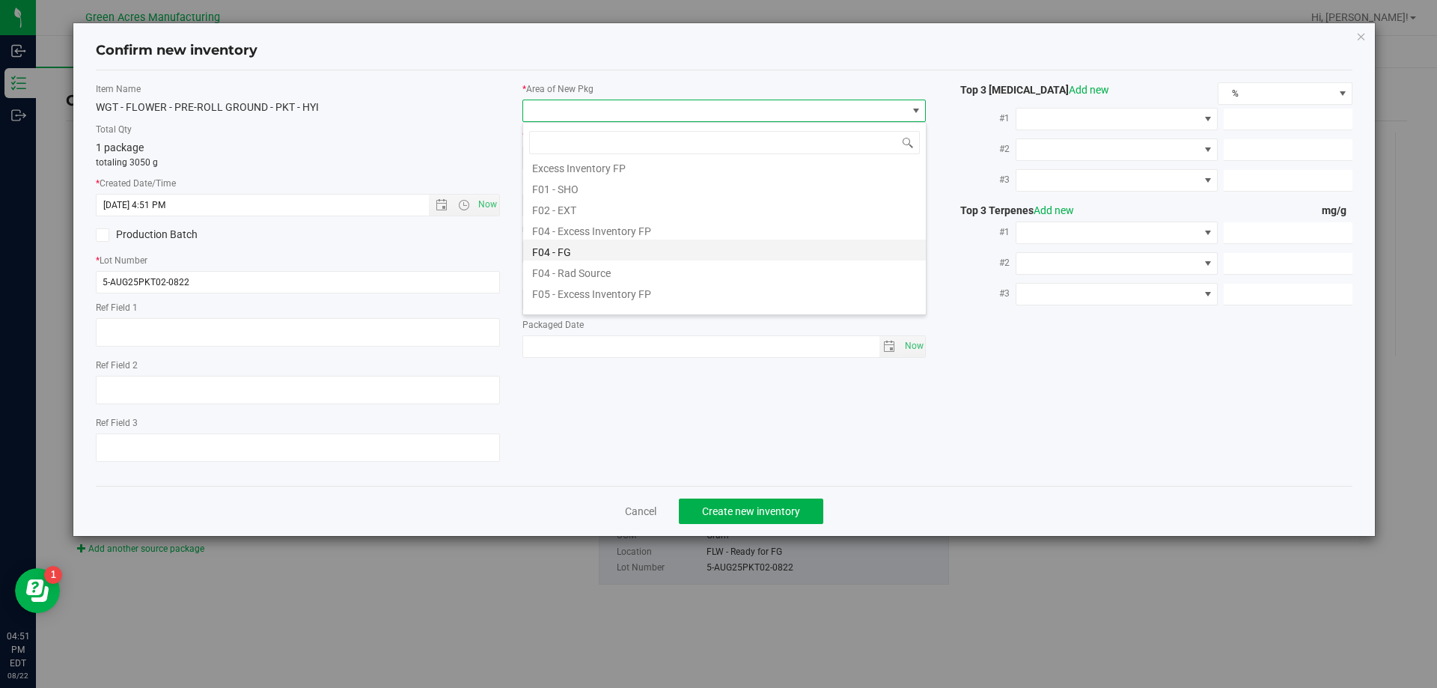
scroll to position [75, 0]
click at [585, 225] on li "F04 - FG" at bounding box center [724, 223] width 403 height 21
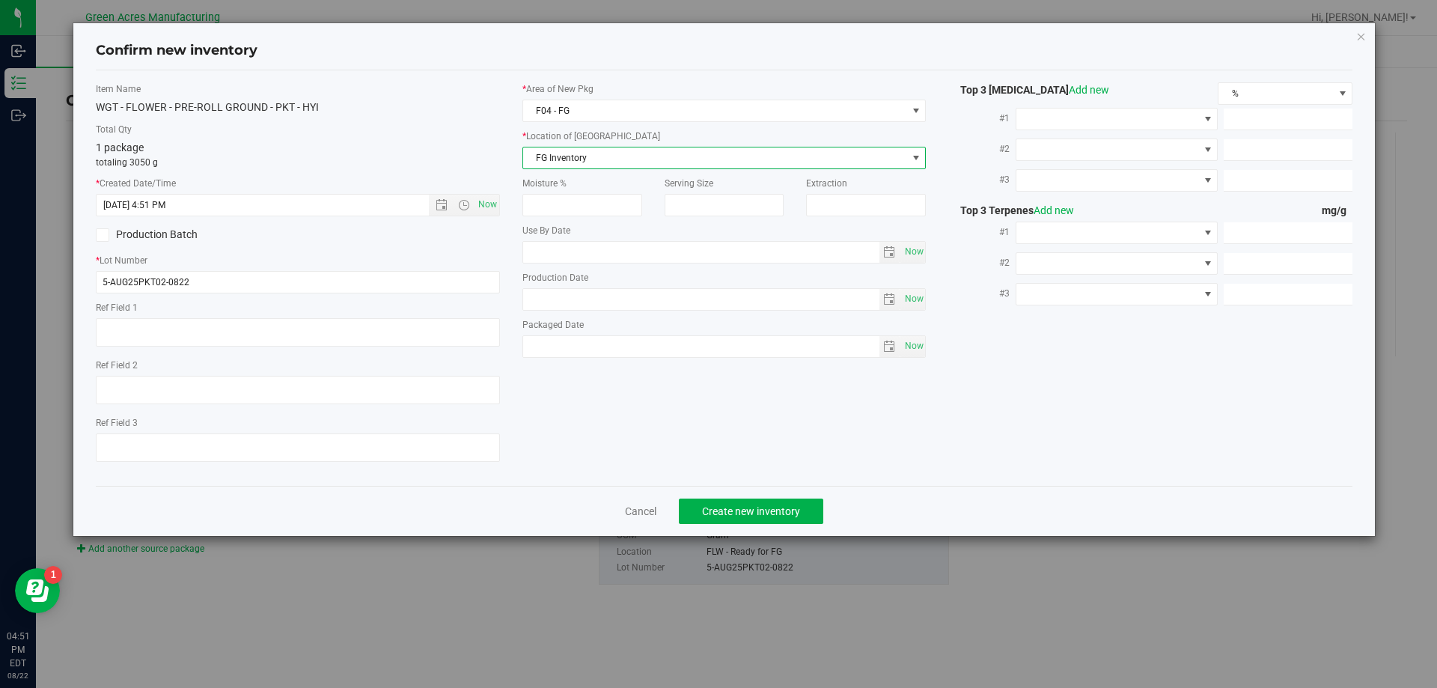
click at [576, 154] on span "FG Inventory" at bounding box center [715, 157] width 384 height 21
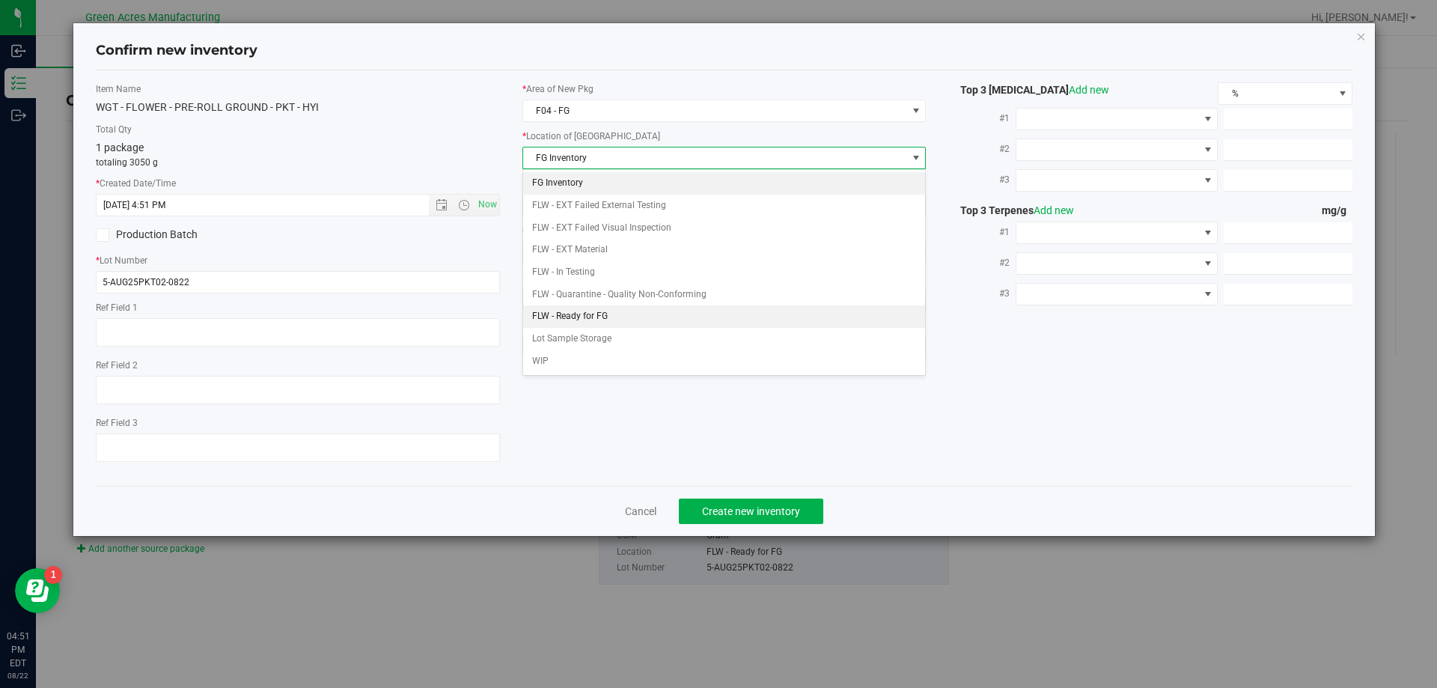
click at [590, 314] on li "FLW - Ready for FG" at bounding box center [724, 316] width 403 height 22
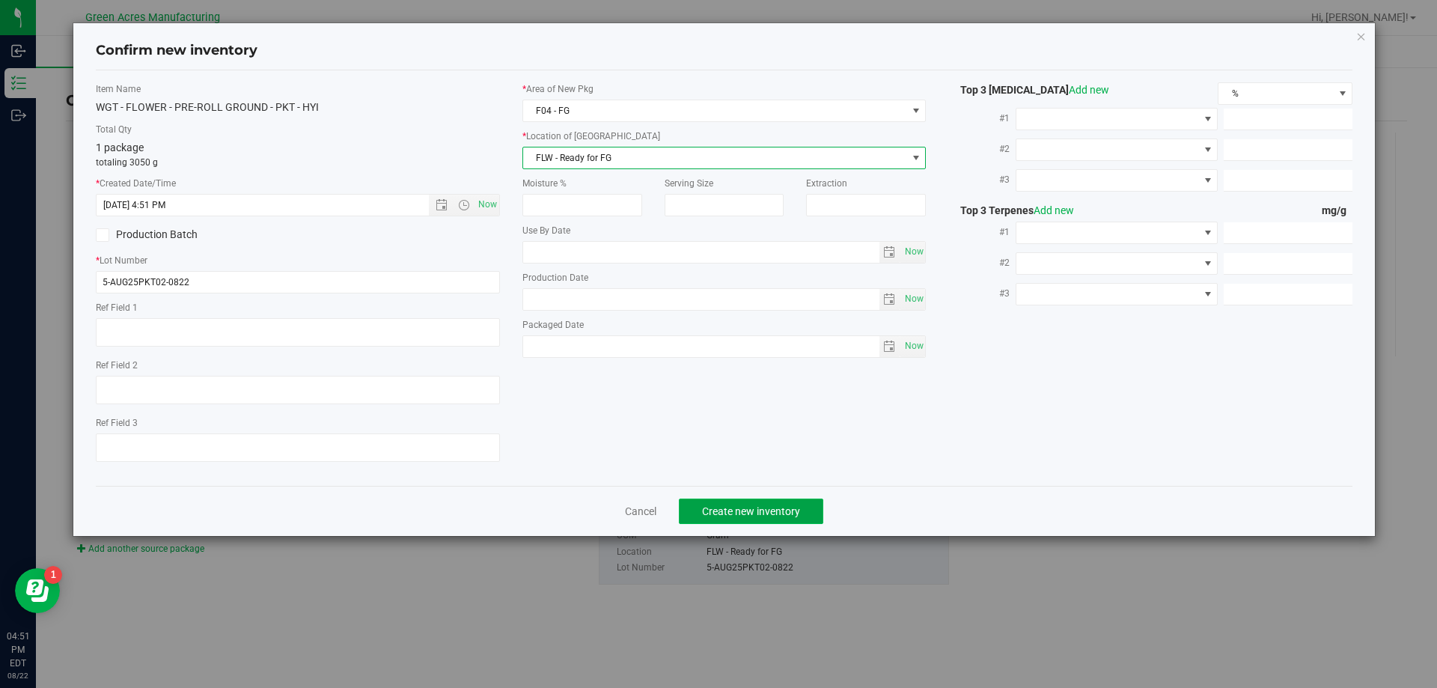
click at [739, 506] on span "Create new inventory" at bounding box center [751, 511] width 98 height 12
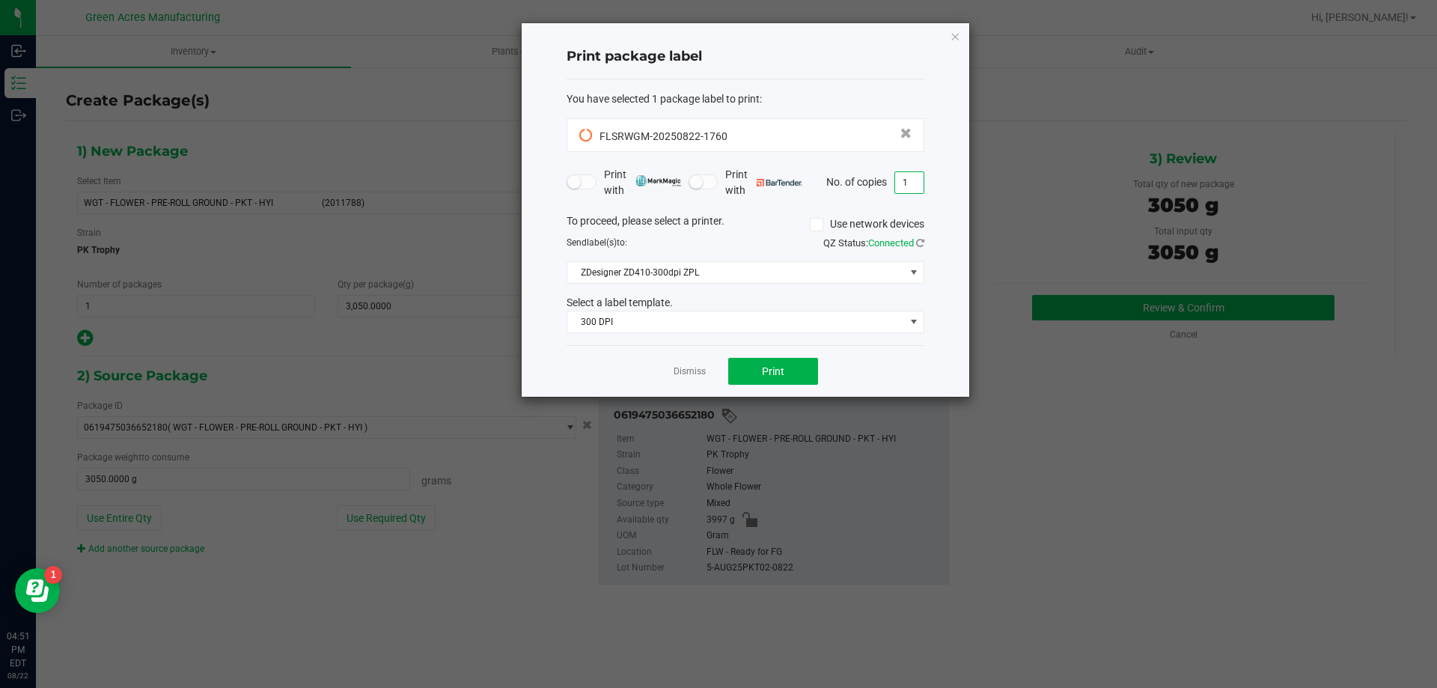
click at [902, 189] on input "1" at bounding box center [909, 182] width 28 height 21
type input "2"
click at [798, 385] on button "Print" at bounding box center [773, 371] width 90 height 27
drag, startPoint x: 733, startPoint y: 131, endPoint x: 565, endPoint y: 131, distance: 168.4
click at [565, 131] on div "Print package label You have selected 1 package label to print : 08310087039597…" at bounding box center [746, 209] width 448 height 373
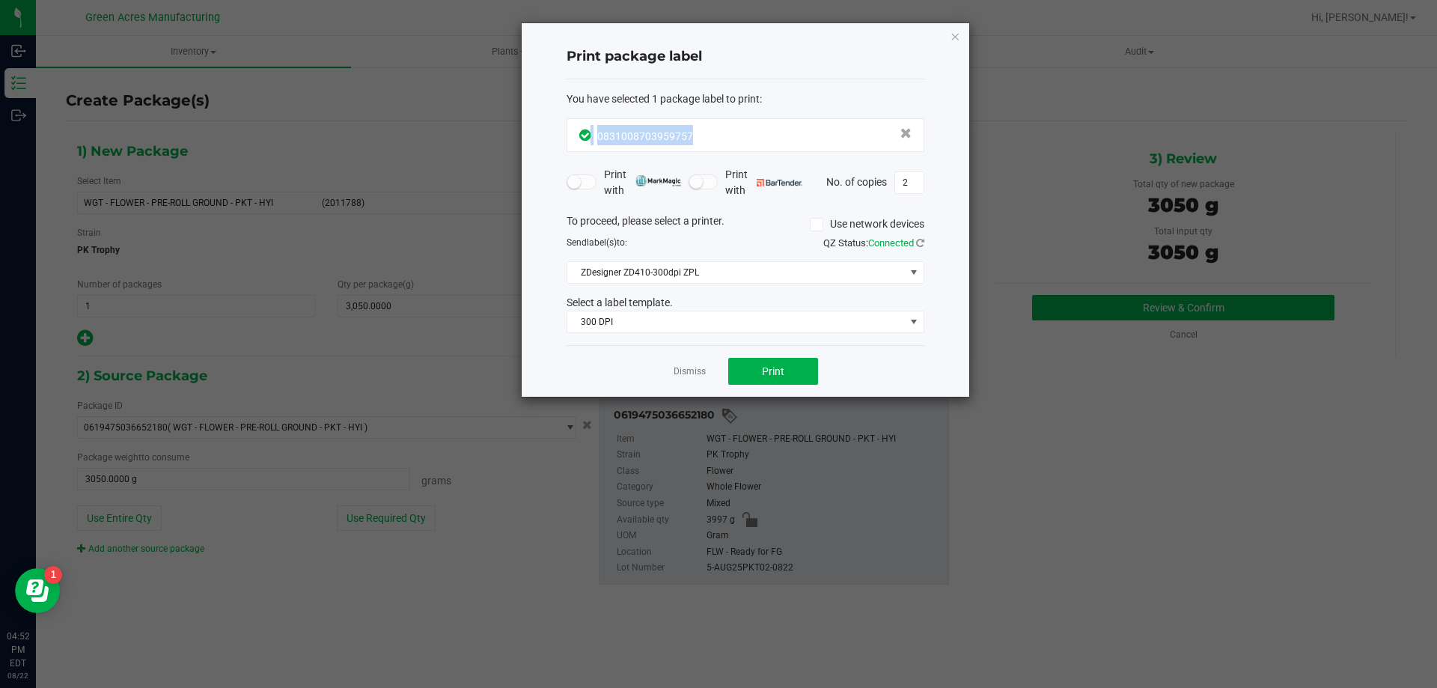
drag, startPoint x: 717, startPoint y: 123, endPoint x: 816, endPoint y: 73, distance: 110.4
click at [718, 123] on div "0831008703959757" at bounding box center [745, 135] width 358 height 34
click at [961, 31] on div "Print package label You have selected 1 package label to print : 08310087039597…" at bounding box center [746, 209] width 448 height 373
click at [958, 37] on icon "button" at bounding box center [955, 36] width 10 height 18
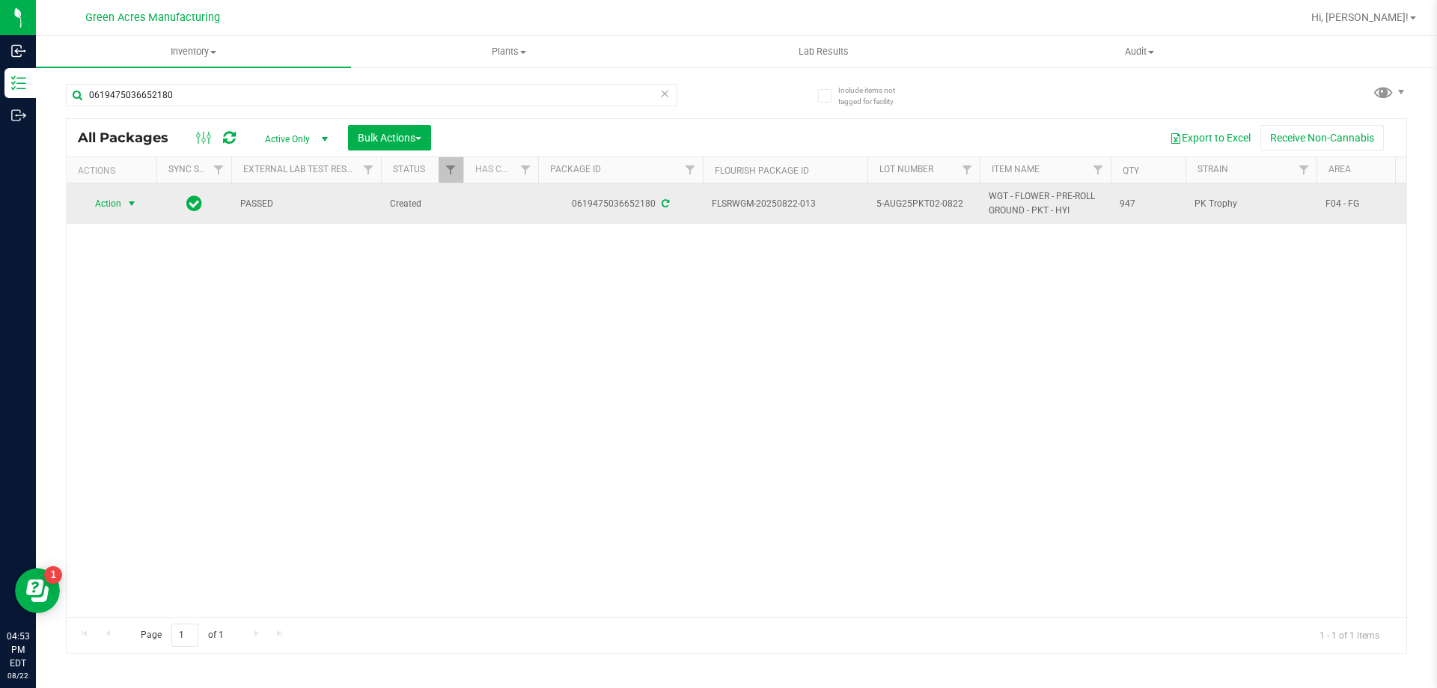
click at [125, 207] on span "select" at bounding box center [132, 203] width 19 height 21
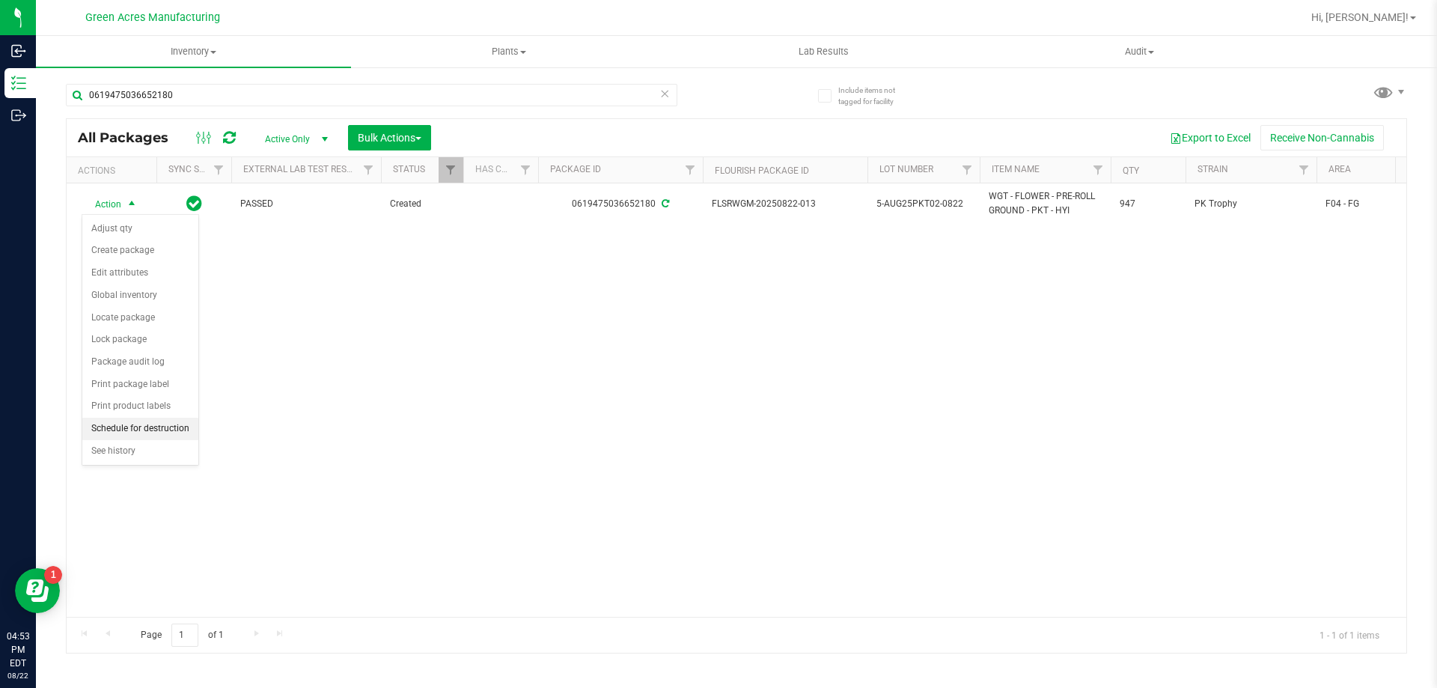
click at [162, 433] on li "Schedule for destruction" at bounding box center [140, 429] width 116 height 22
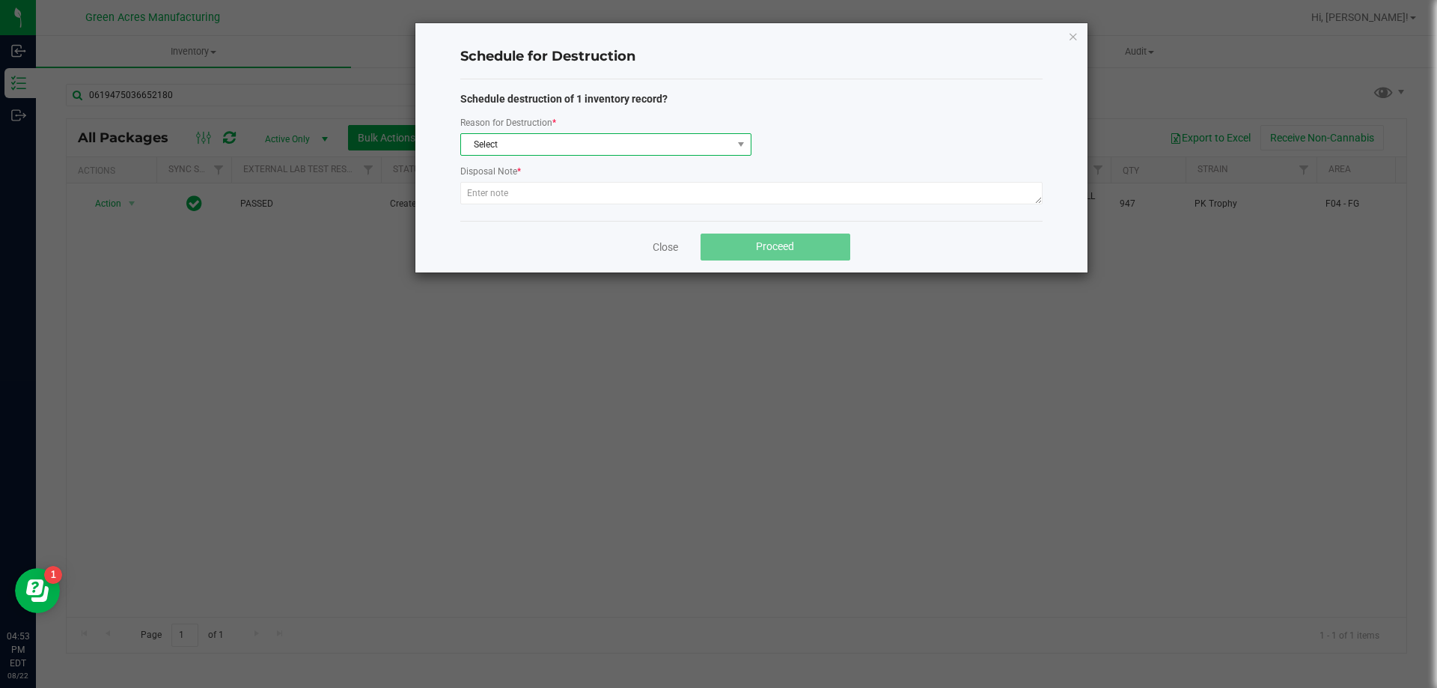
click at [476, 139] on span "Select" at bounding box center [596, 144] width 271 height 21
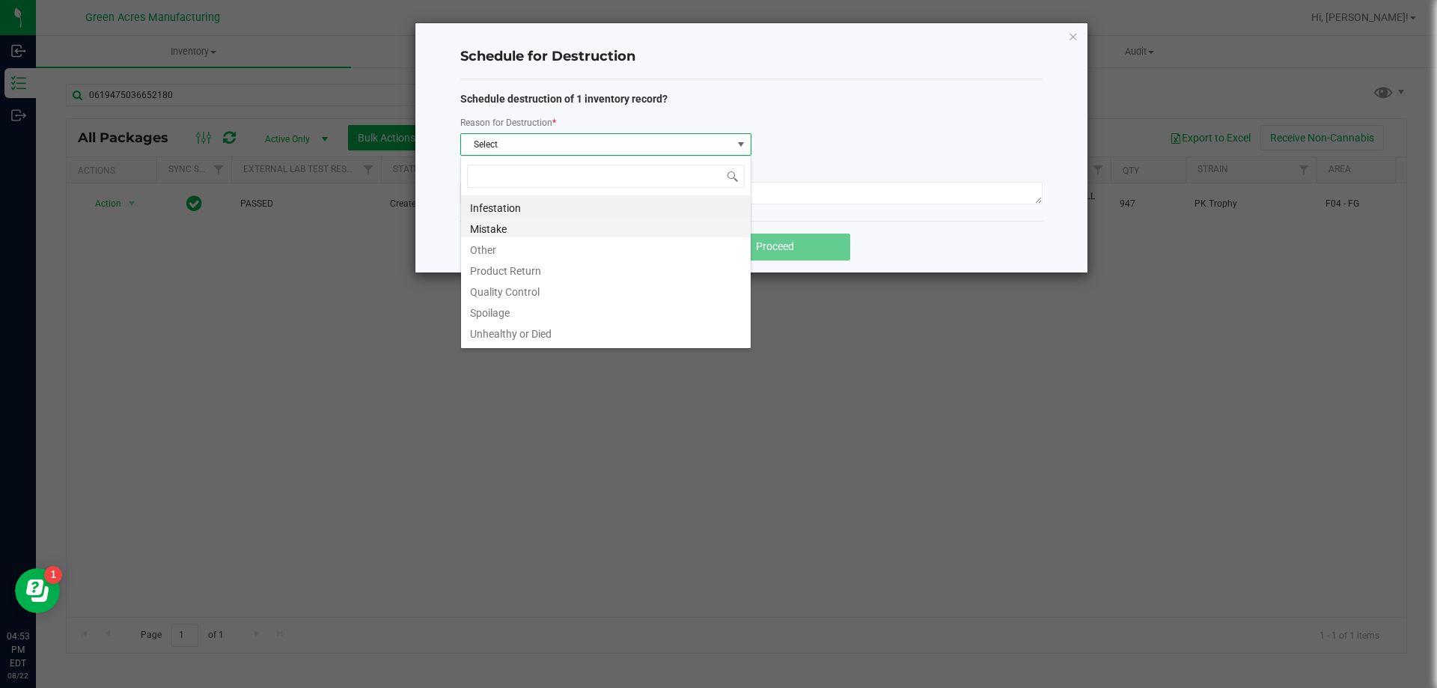
scroll to position [18, 0]
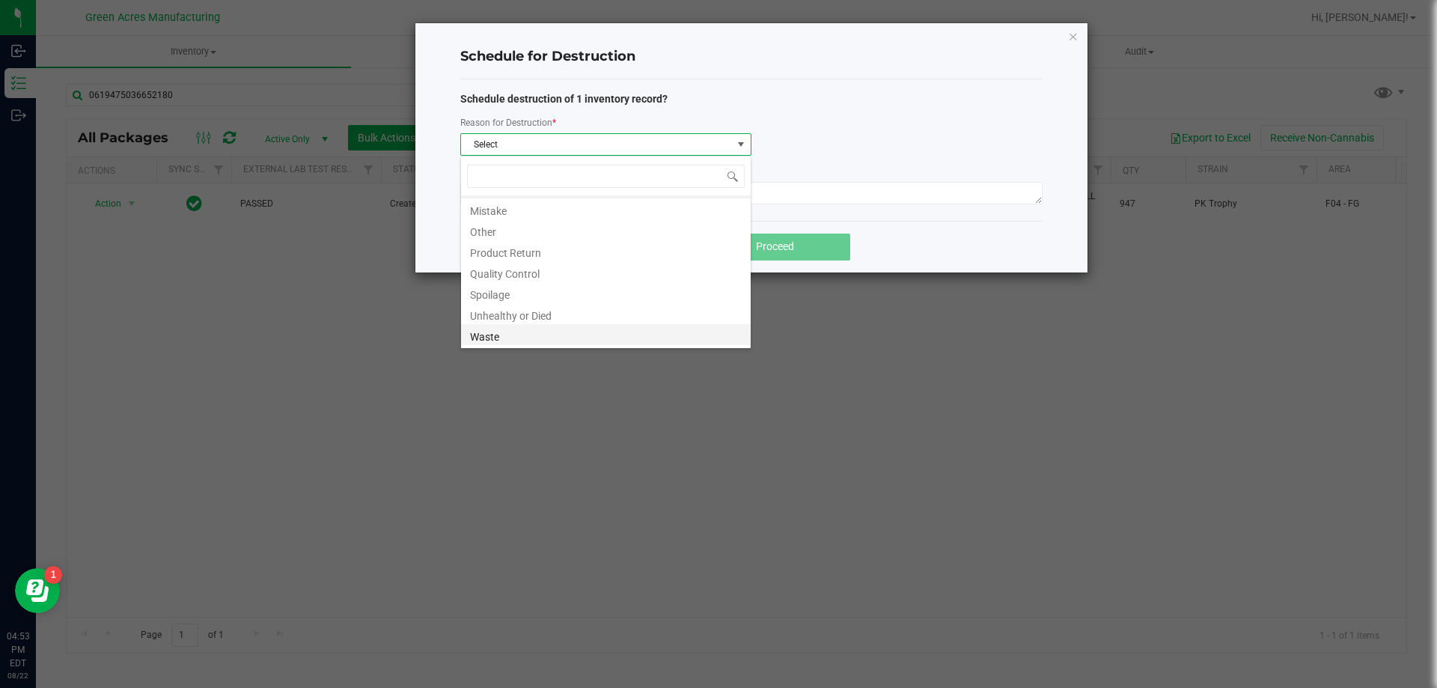
click at [546, 339] on li "Waste" at bounding box center [606, 334] width 290 height 21
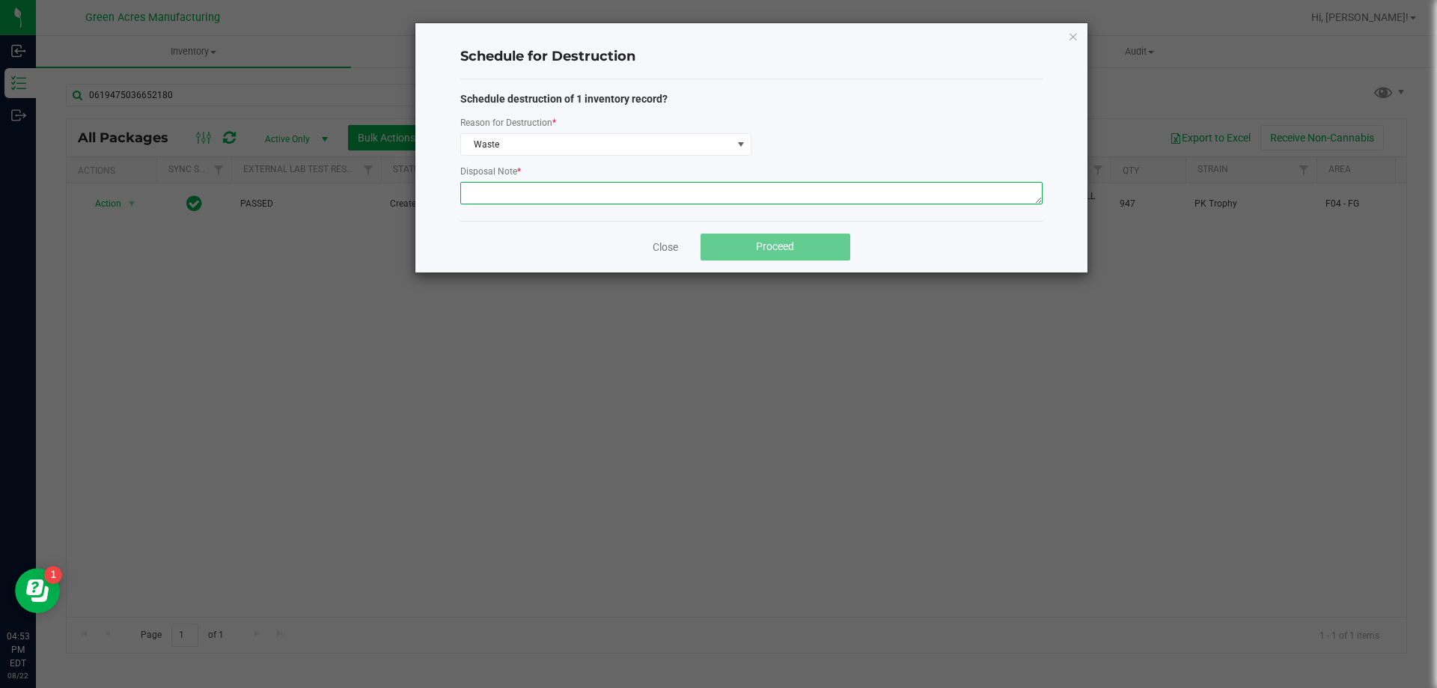
click at [566, 192] on textarea at bounding box center [751, 193] width 582 height 22
click at [560, 195] on textarea at bounding box center [751, 193] width 582 height 22
paste textarea "WASTE FROM ROLLMASTER PRODUCTION/PACKING PROCESS"
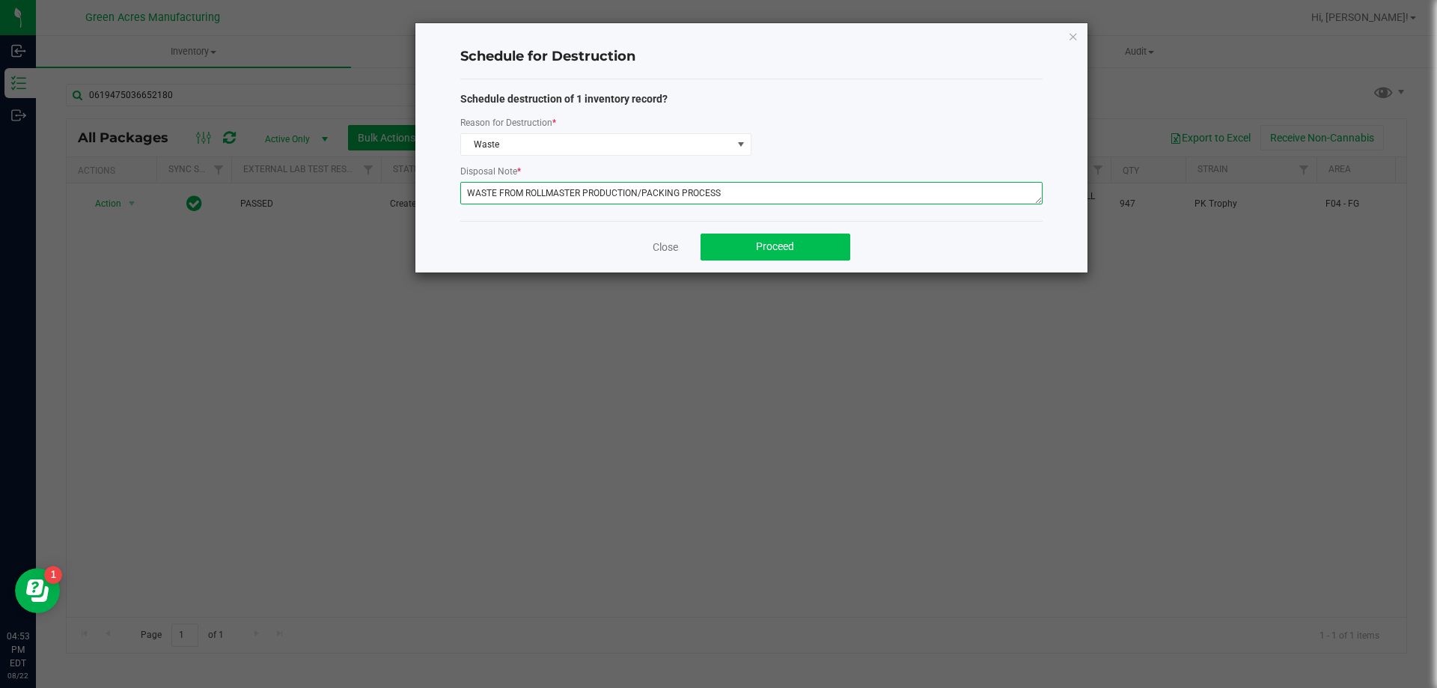
type textarea "WASTE FROM ROLLMASTER PRODUCTION/PACKING PROCESS"
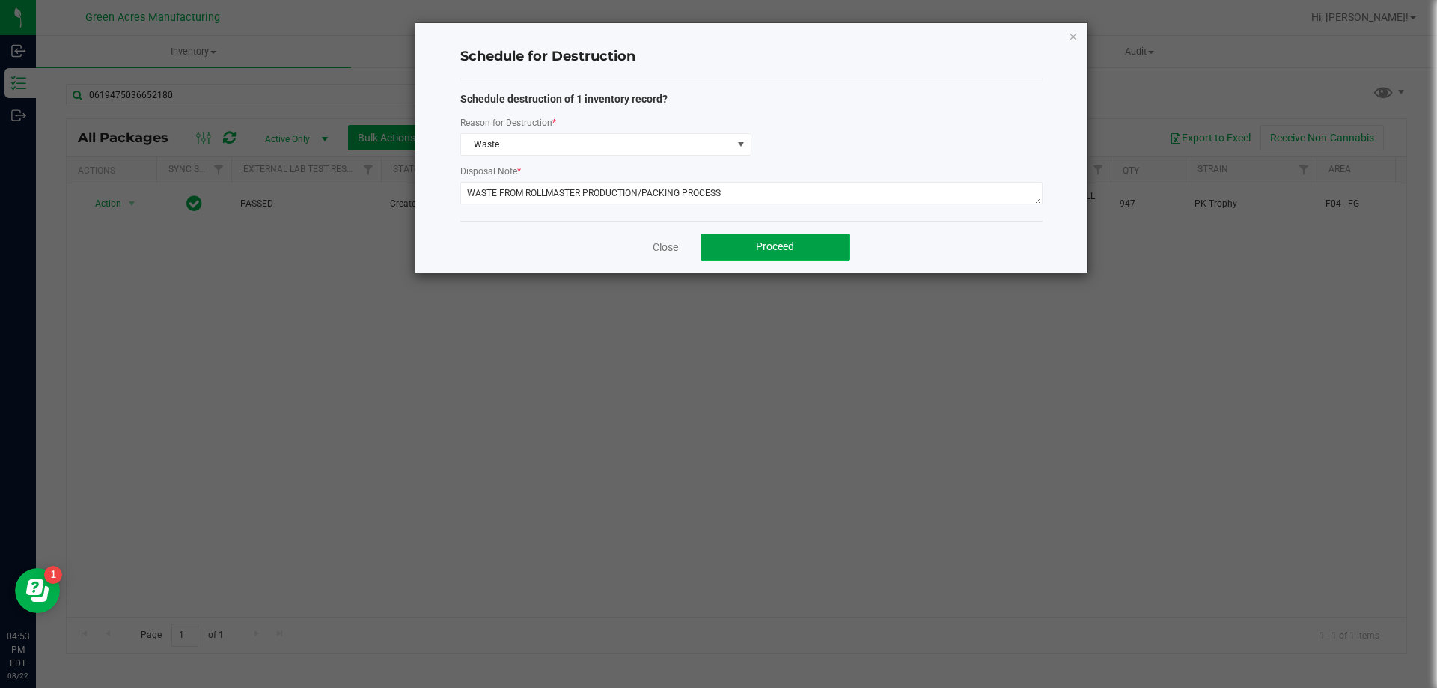
click at [771, 252] on span "Proceed" at bounding box center [775, 246] width 38 height 12
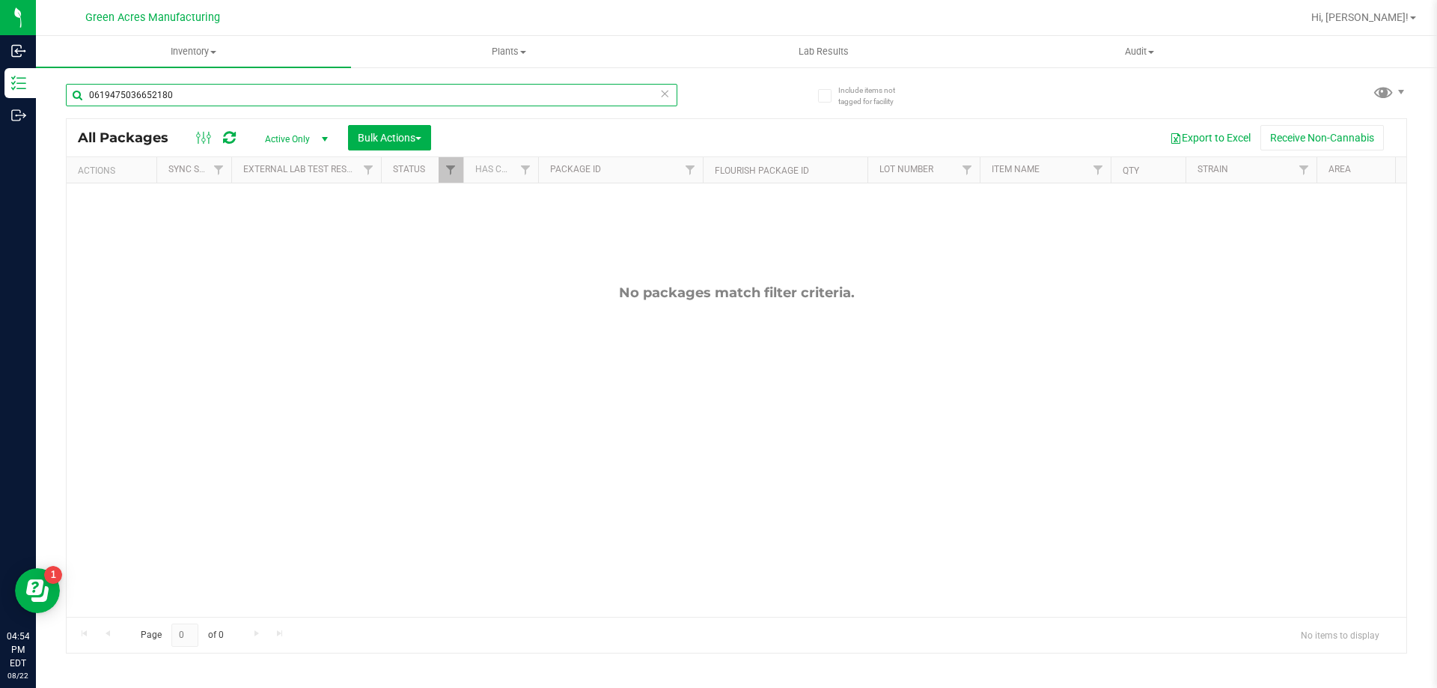
click at [244, 84] on input "0619475036652180" at bounding box center [371, 95] width 611 height 22
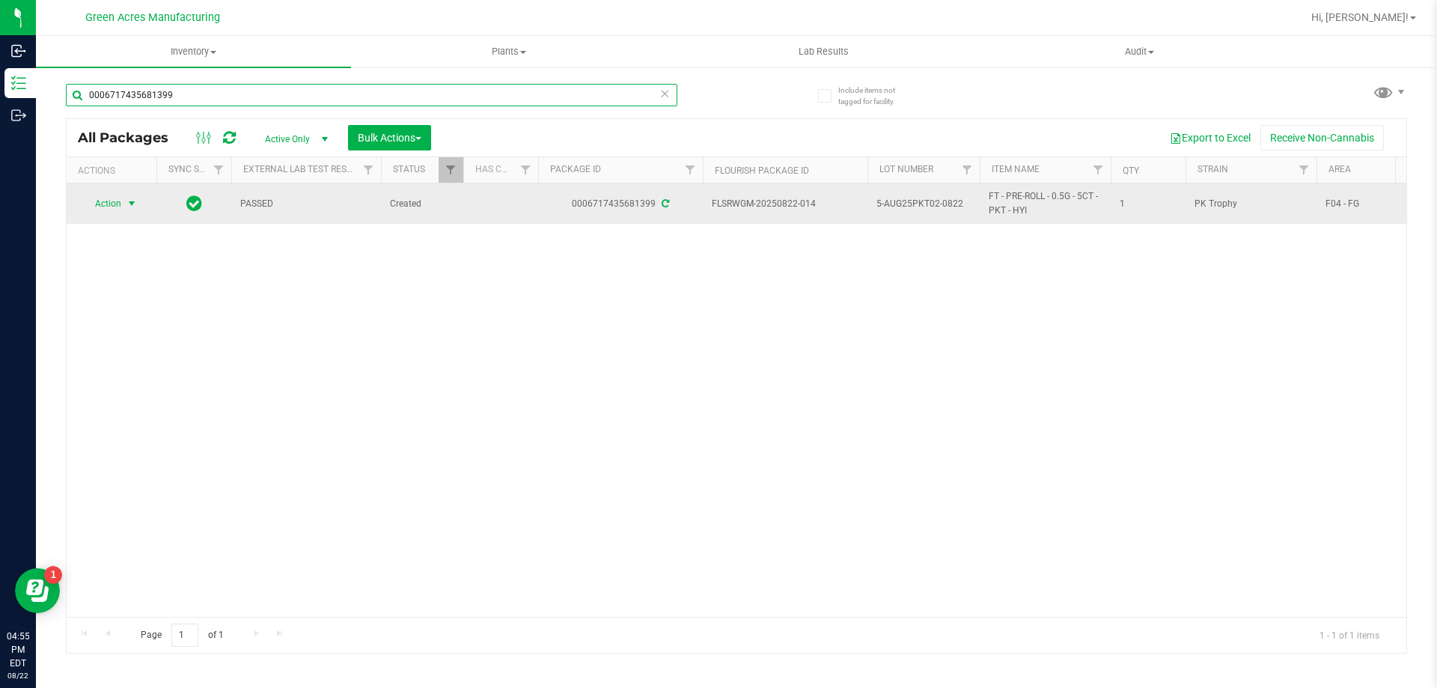
type input "0006717435681399"
click at [130, 207] on span "select" at bounding box center [132, 204] width 12 height 12
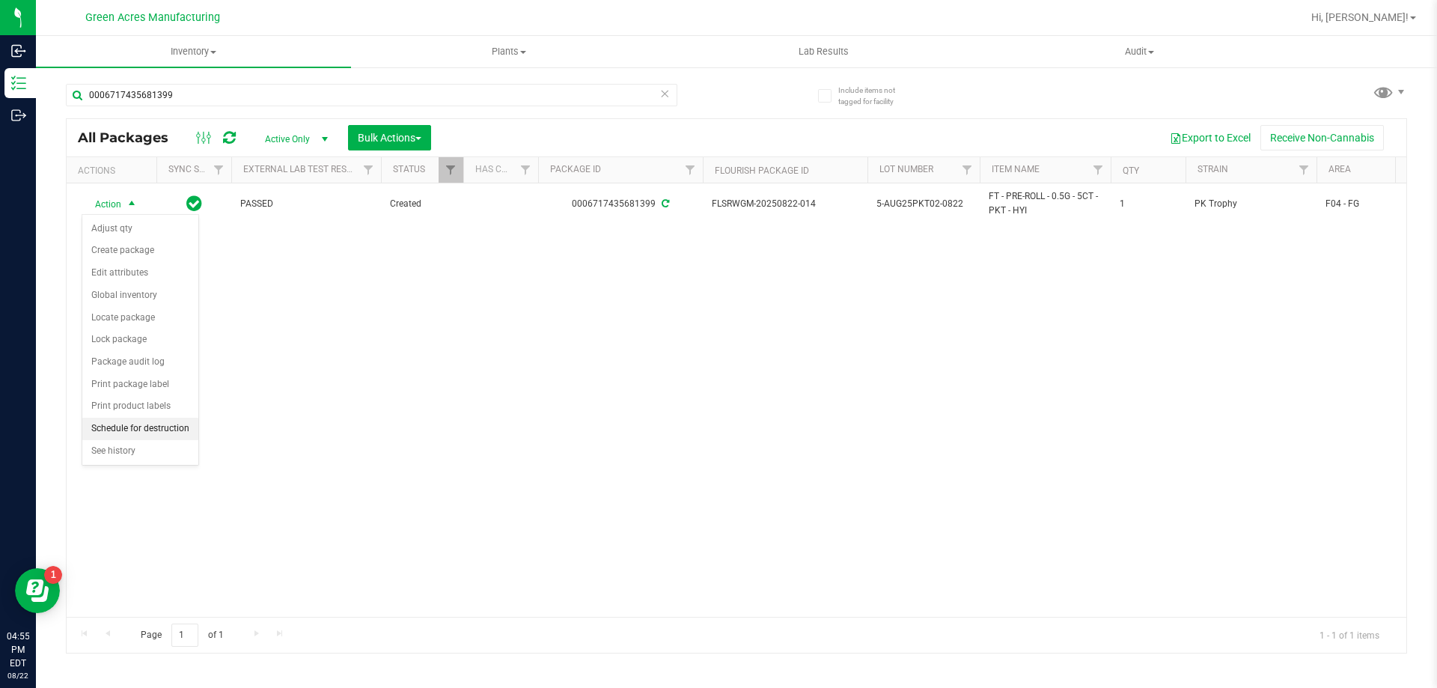
click at [128, 433] on li "Schedule for destruction" at bounding box center [140, 429] width 116 height 22
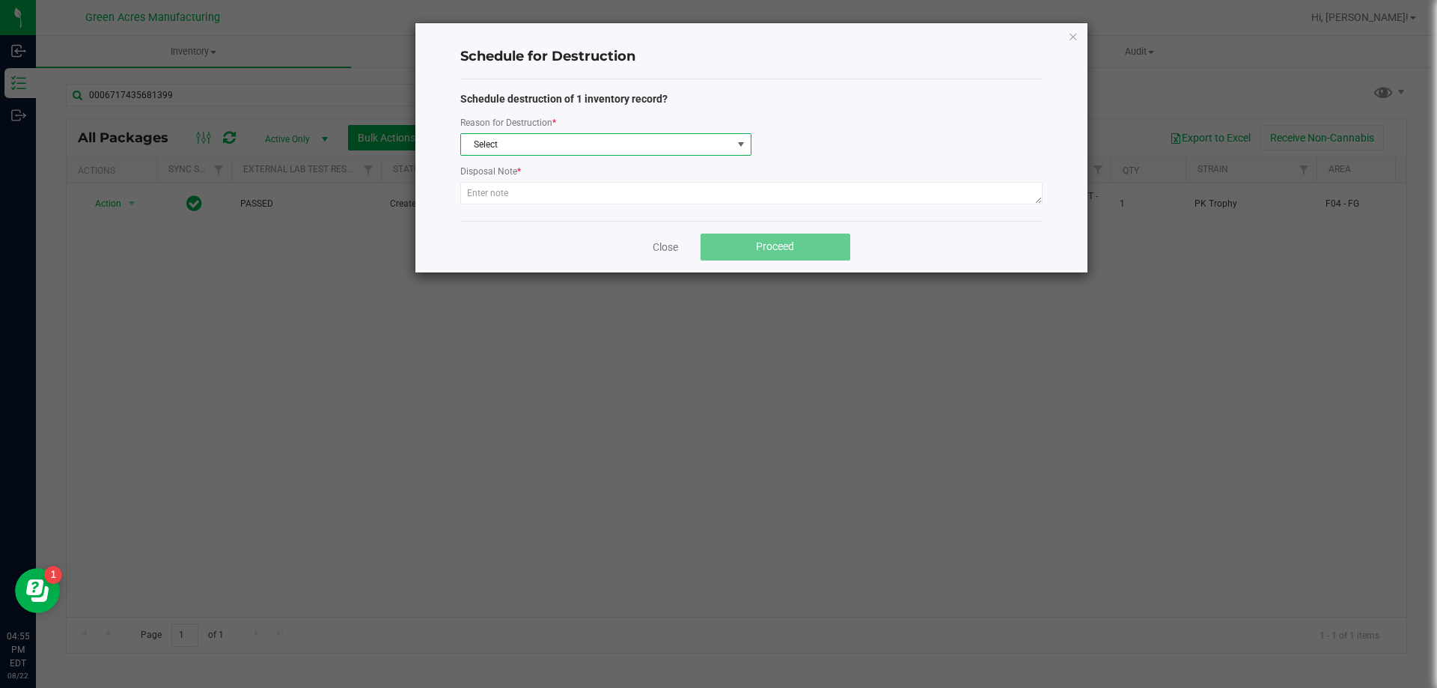
click at [479, 147] on span "Select" at bounding box center [596, 144] width 271 height 21
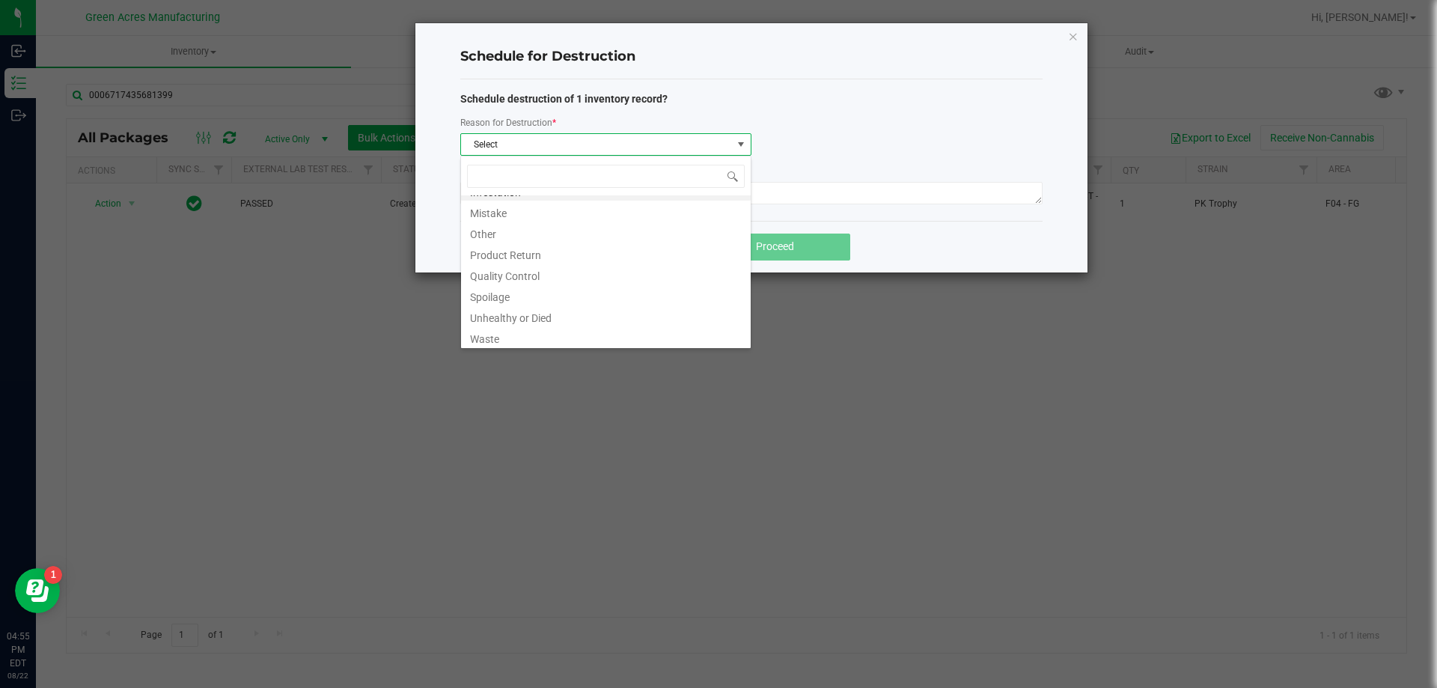
scroll to position [18, 0]
click at [516, 341] on li "Waste" at bounding box center [606, 334] width 290 height 21
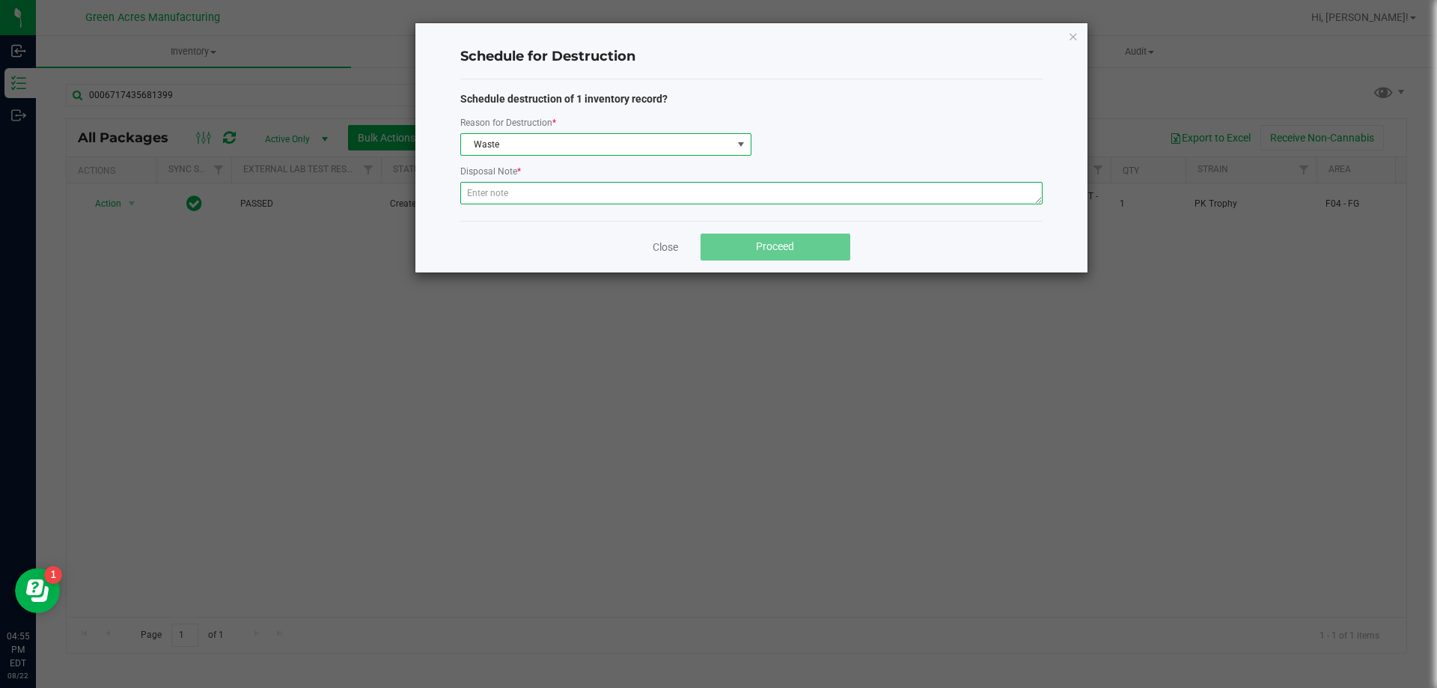
click at [532, 198] on textarea at bounding box center [751, 193] width 582 height 22
paste textarea "WASTE FROM ROLLMASTER PRODUCTION/PACKING PROCESS"
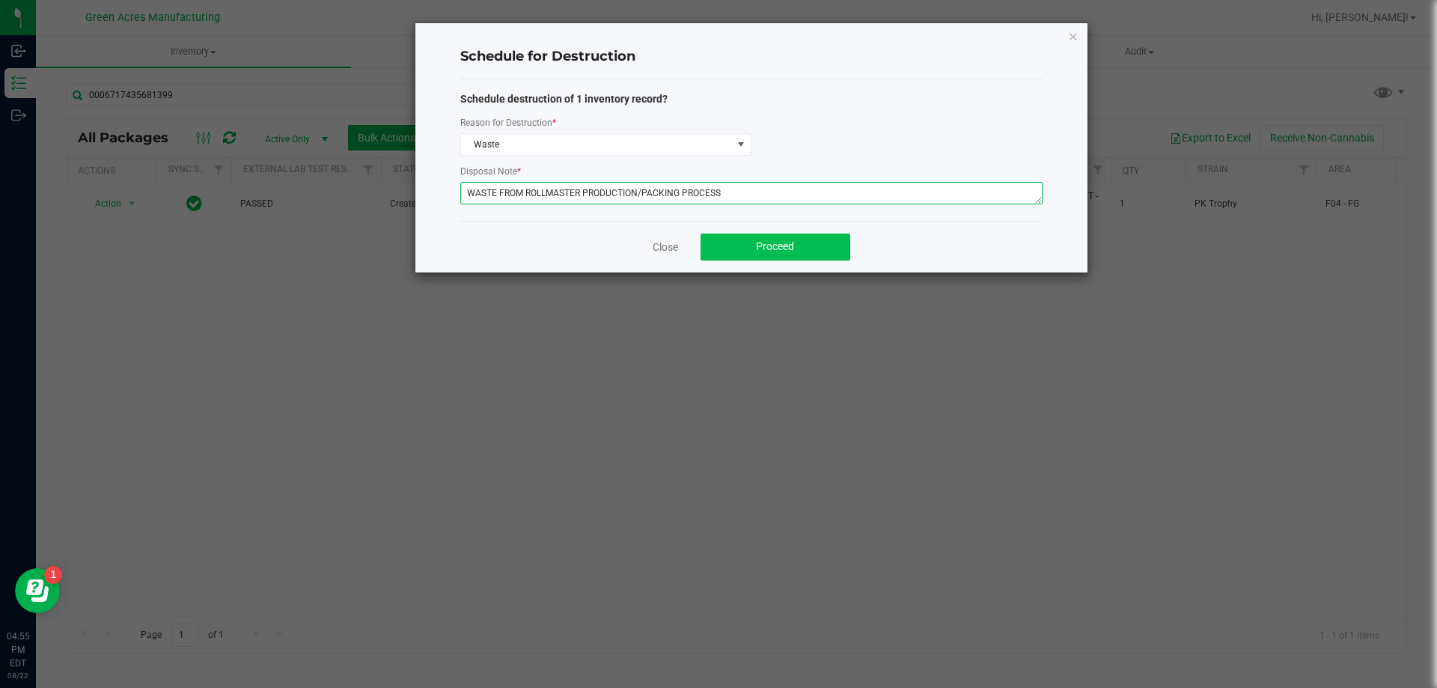
type textarea "WASTE FROM ROLLMASTER PRODUCTION/PACKING PROCESS"
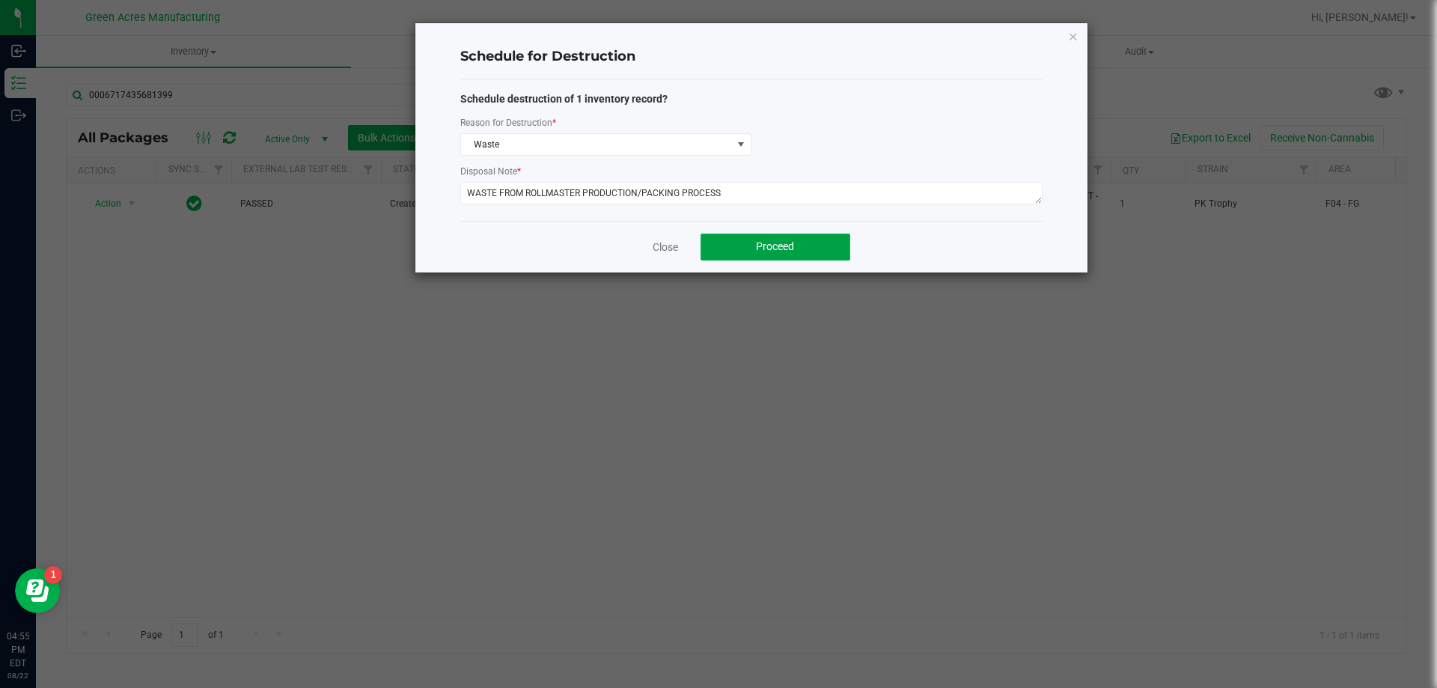
click at [769, 249] on span "Proceed" at bounding box center [775, 246] width 38 height 12
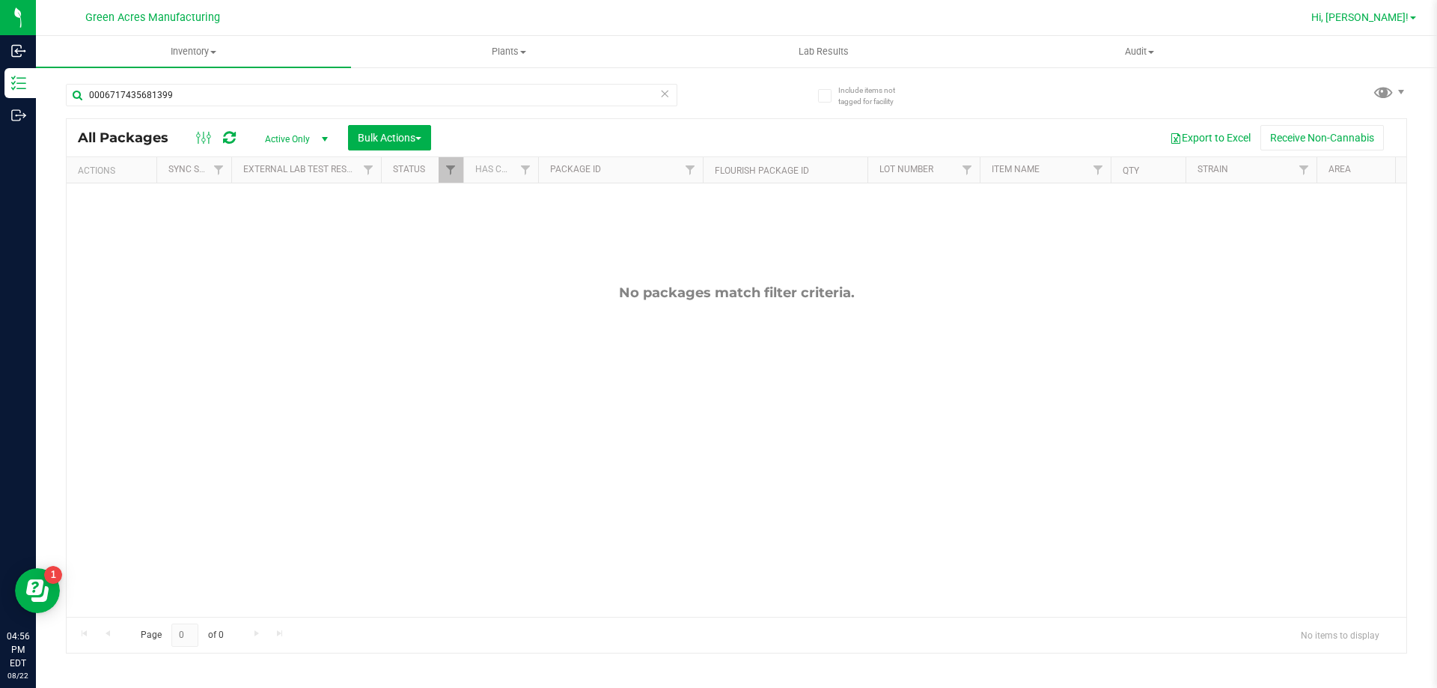
click at [1396, 13] on span "Hi, [PERSON_NAME]!" at bounding box center [1359, 17] width 97 height 12
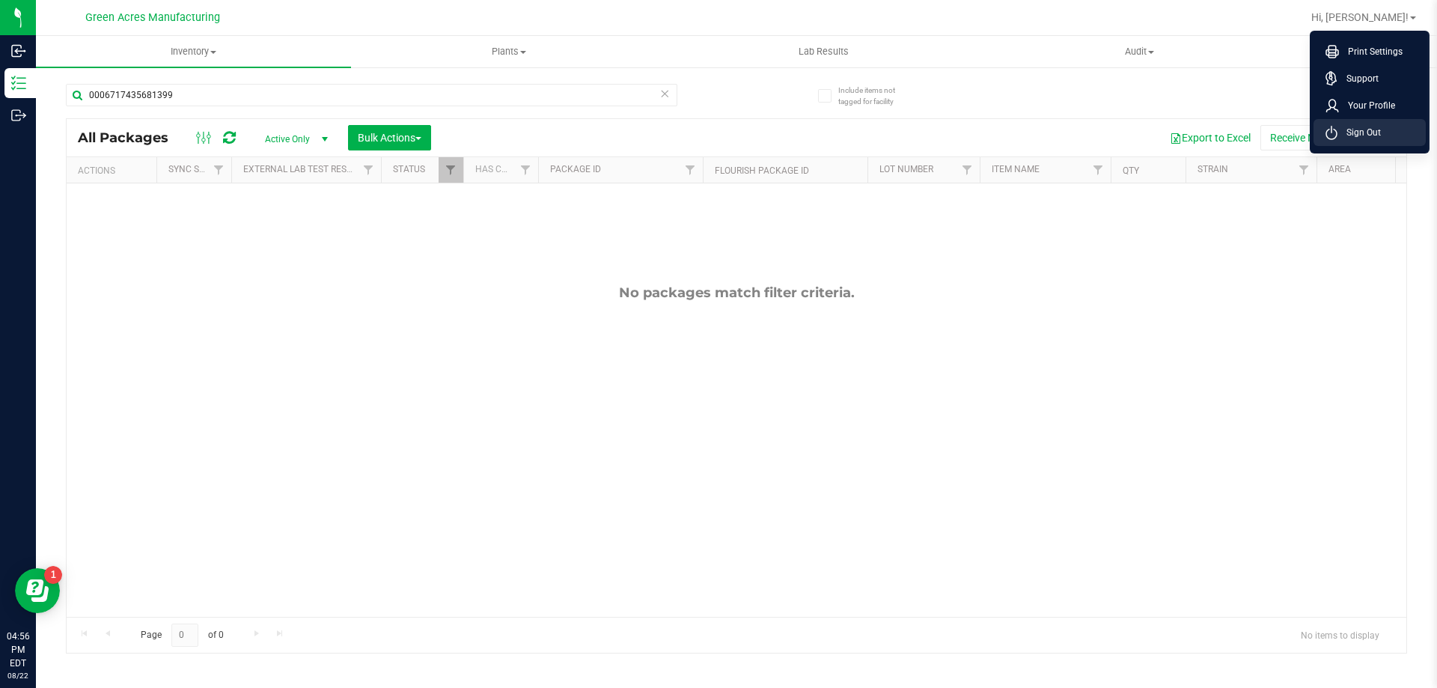
click at [1387, 130] on li "Sign Out" at bounding box center [1369, 132] width 112 height 27
